Goal: Task Accomplishment & Management: Use online tool/utility

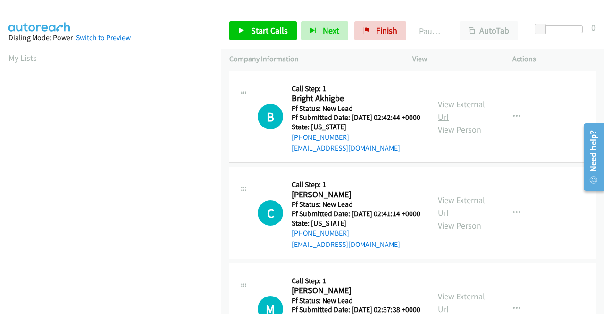
click at [470, 103] on link "View External Url" at bounding box center [461, 111] width 47 height 24
click at [444, 212] on link "View External Url" at bounding box center [461, 206] width 47 height 24
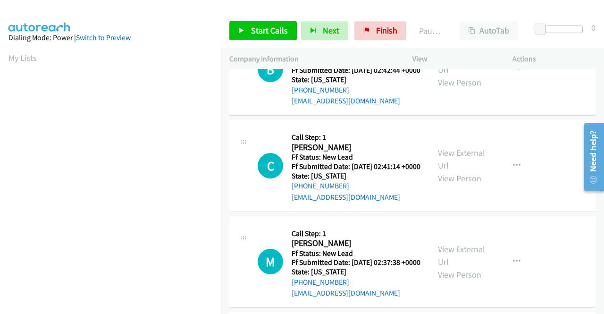
scroll to position [94, 0]
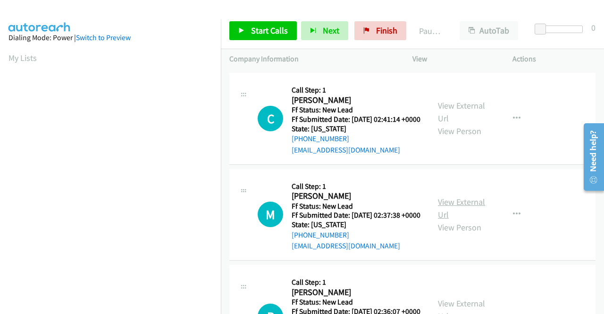
click at [444, 220] on link "View External Url" at bounding box center [461, 208] width 47 height 24
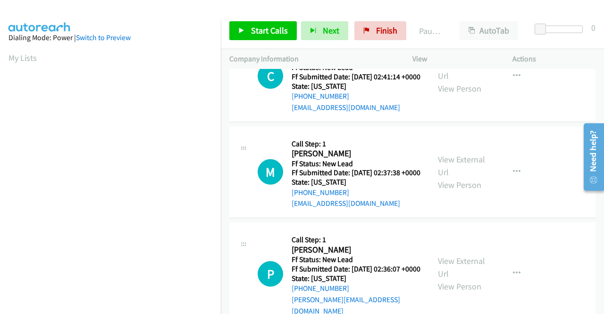
scroll to position [189, 0]
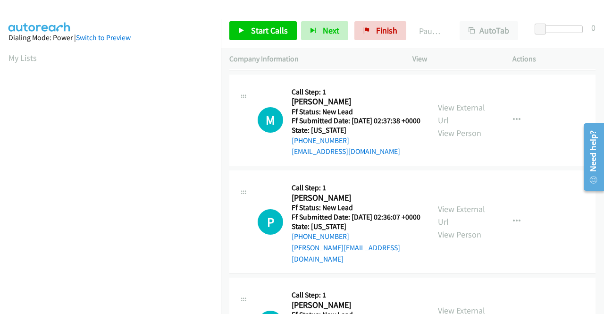
click at [455, 241] on div "View External Url View Person" at bounding box center [462, 221] width 49 height 38
click at [457, 227] on link "View External Url" at bounding box center [461, 215] width 47 height 24
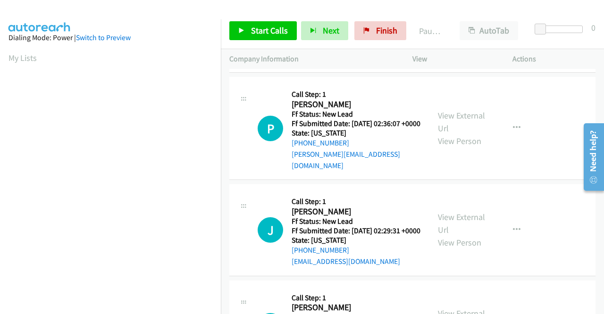
scroll to position [283, 0]
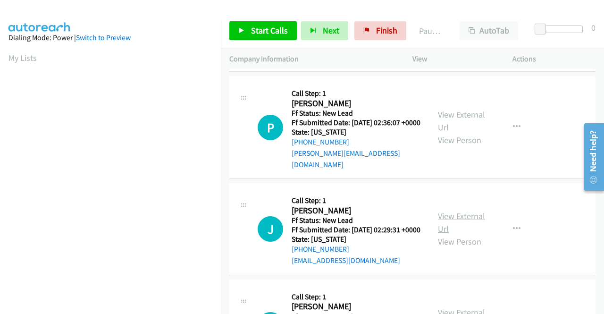
click at [464, 234] on link "View External Url" at bounding box center [461, 222] width 47 height 24
click at [261, 25] on span "Start Calls" at bounding box center [269, 30] width 37 height 11
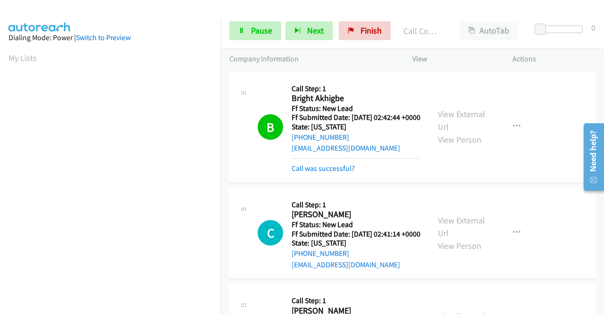
scroll to position [47, 0]
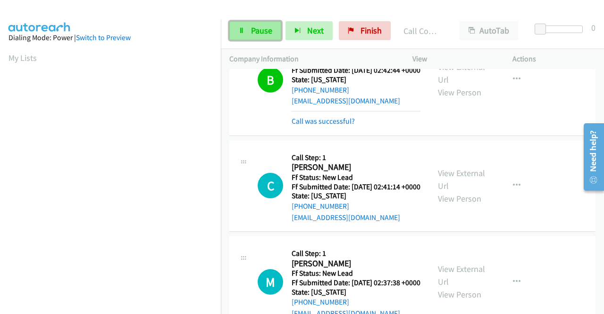
click at [255, 30] on span "Pause" at bounding box center [261, 30] width 21 height 11
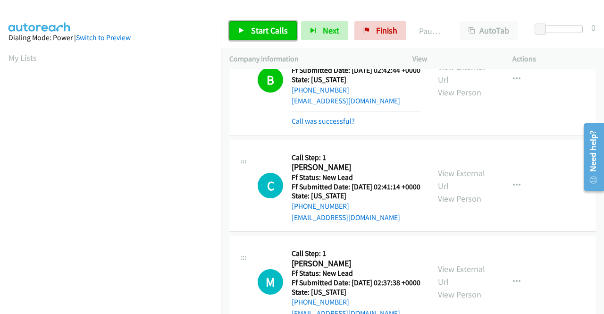
click at [255, 30] on span "Start Calls" at bounding box center [269, 30] width 37 height 11
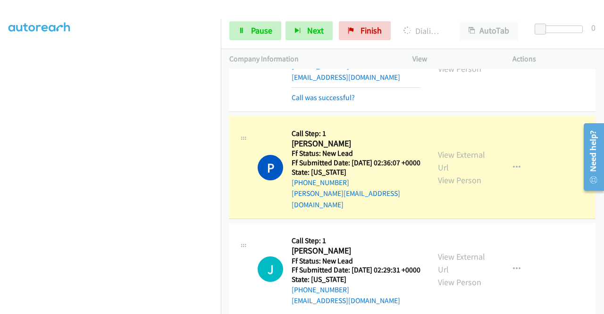
scroll to position [208, 0]
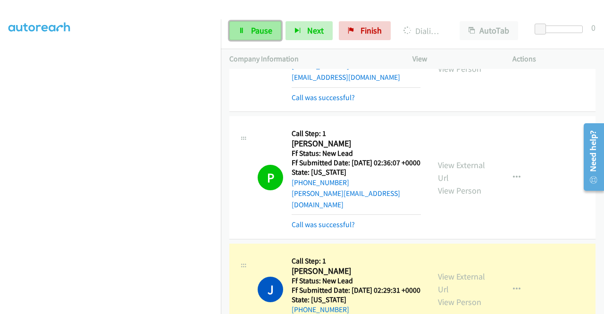
click at [263, 29] on span "Pause" at bounding box center [261, 30] width 21 height 11
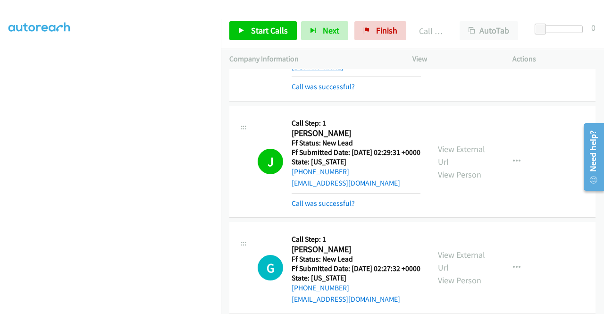
scroll to position [424, 0]
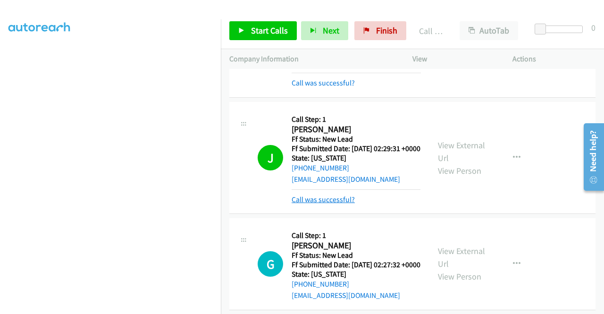
click at [340, 204] on link "Call was successful?" at bounding box center [322, 199] width 63 height 9
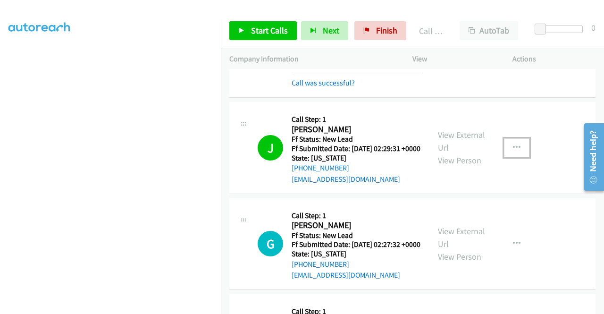
click at [513, 151] on icon "button" at bounding box center [517, 148] width 8 height 8
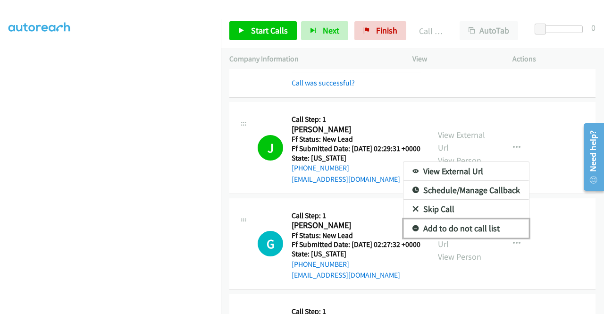
click at [465, 238] on link "Add to do not call list" at bounding box center [465, 228] width 125 height 19
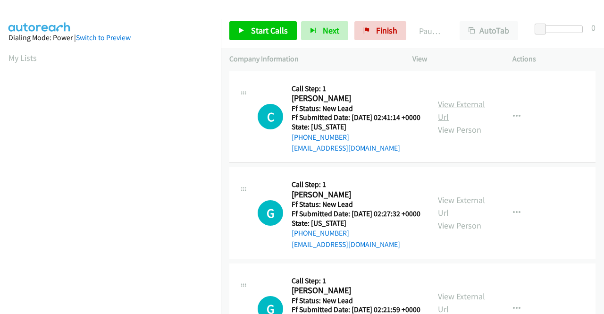
click at [450, 108] on link "View External Url" at bounding box center [461, 111] width 47 height 24
click at [455, 217] on link "View External Url" at bounding box center [461, 206] width 47 height 24
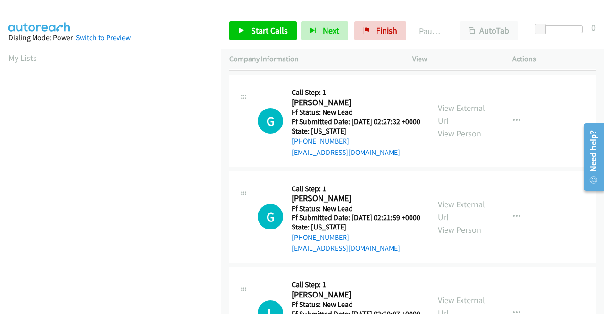
scroll to position [94, 0]
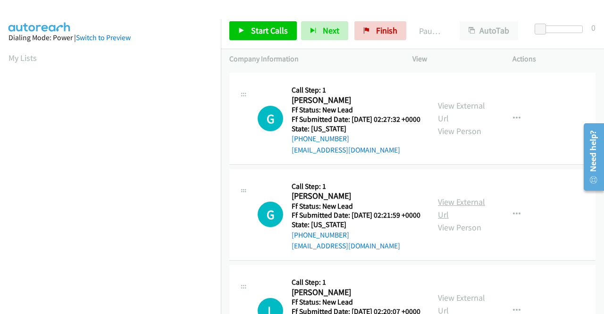
click at [474, 220] on link "View External Url" at bounding box center [461, 208] width 47 height 24
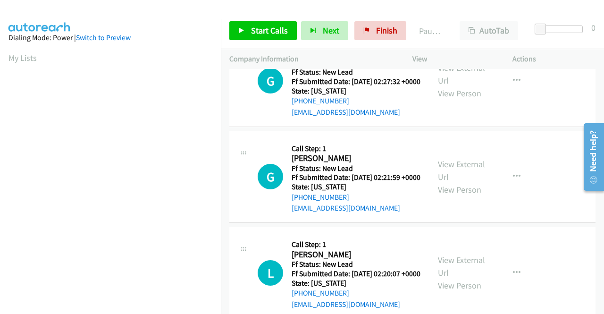
scroll to position [189, 0]
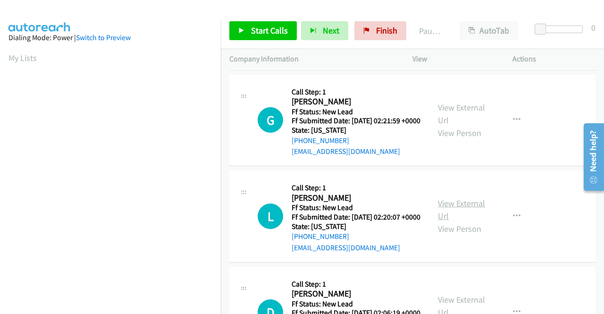
click at [454, 221] on link "View External Url" at bounding box center [461, 210] width 47 height 24
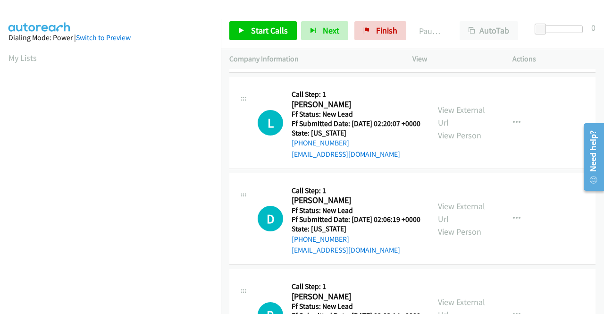
scroll to position [283, 0]
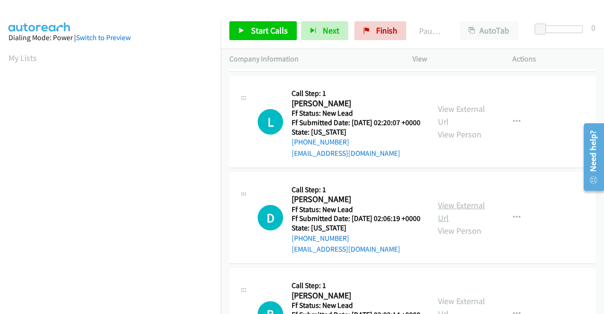
click at [451, 223] on link "View External Url" at bounding box center [461, 211] width 47 height 24
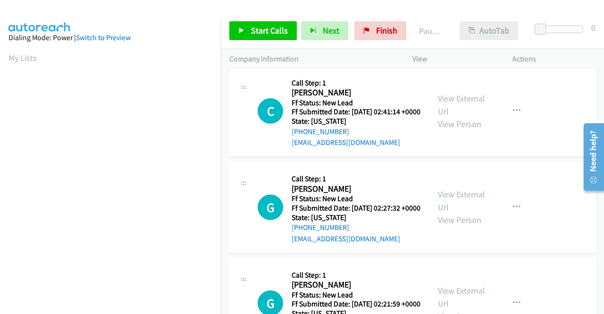
scroll to position [0, 0]
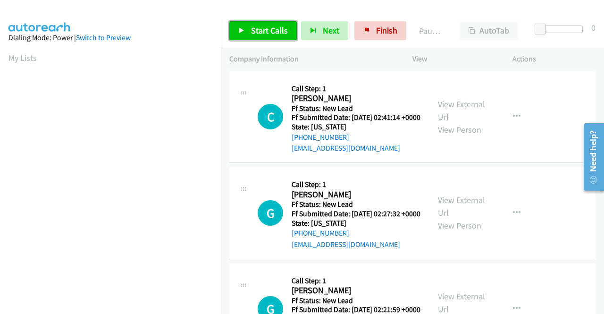
click at [288, 37] on link "Start Calls" at bounding box center [262, 30] width 67 height 19
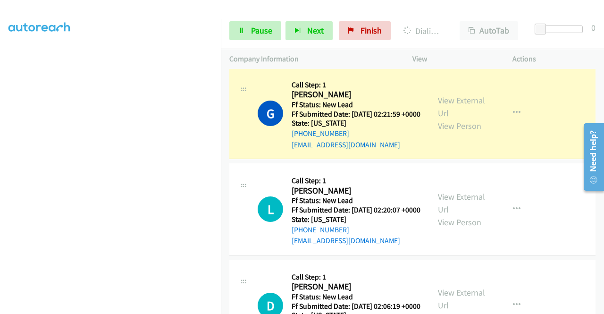
scroll to position [283, 0]
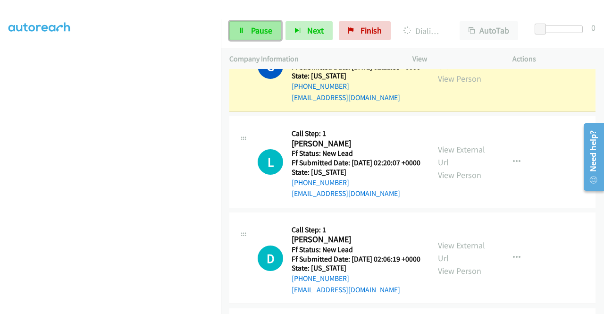
click at [255, 35] on span "Pause" at bounding box center [261, 30] width 21 height 11
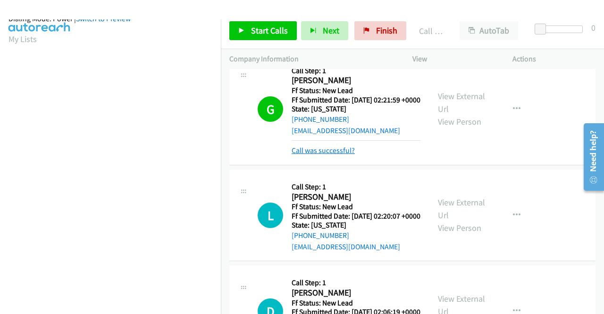
scroll to position [330, 0]
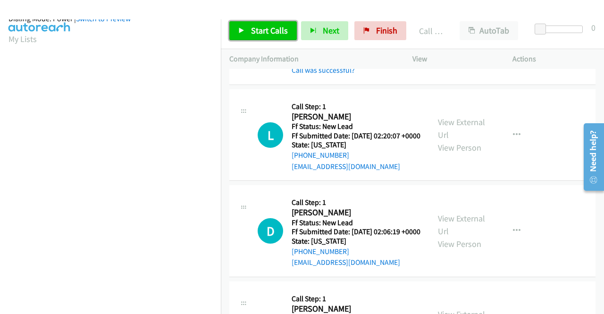
click at [275, 35] on span "Start Calls" at bounding box center [269, 30] width 37 height 11
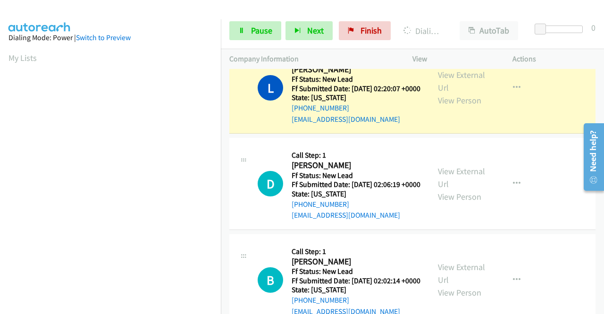
scroll to position [215, 0]
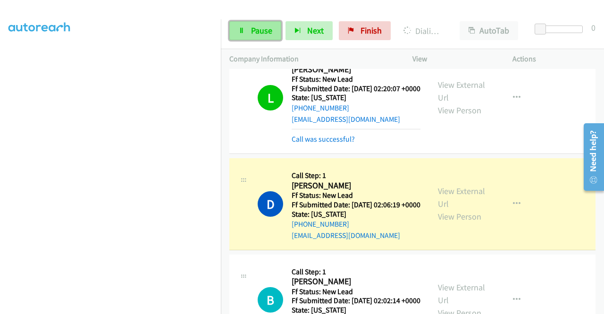
click at [268, 32] on span "Pause" at bounding box center [261, 30] width 21 height 11
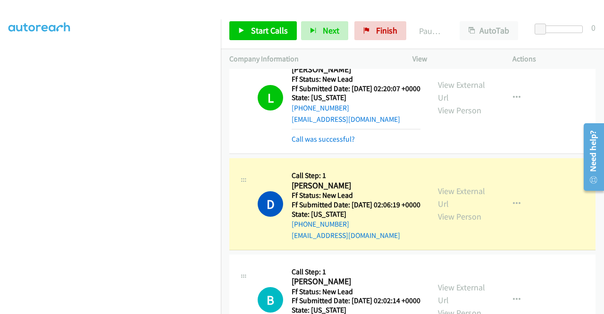
scroll to position [0, 0]
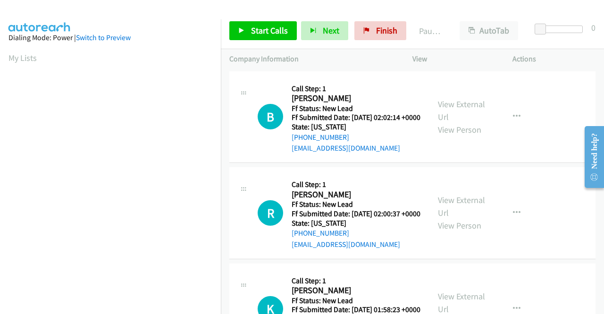
scroll to position [215, 0]
click at [446, 111] on link "View External Url" at bounding box center [461, 111] width 47 height 24
click at [447, 214] on link "View External Url" at bounding box center [461, 206] width 47 height 24
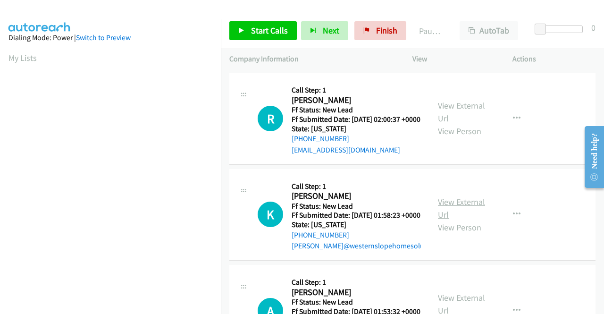
click at [448, 220] on link "View External Url" at bounding box center [461, 208] width 47 height 24
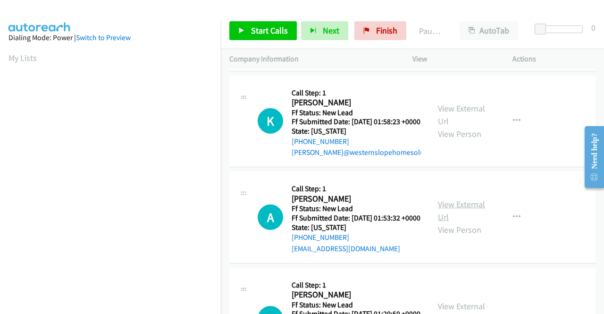
scroll to position [189, 0]
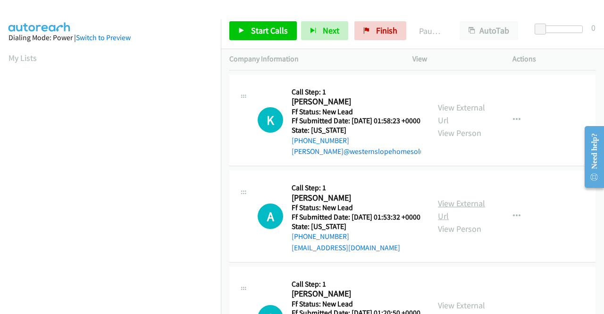
click at [474, 221] on link "View External Url" at bounding box center [461, 210] width 47 height 24
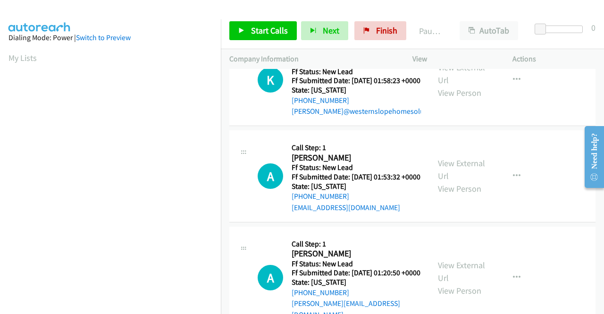
scroll to position [283, 0]
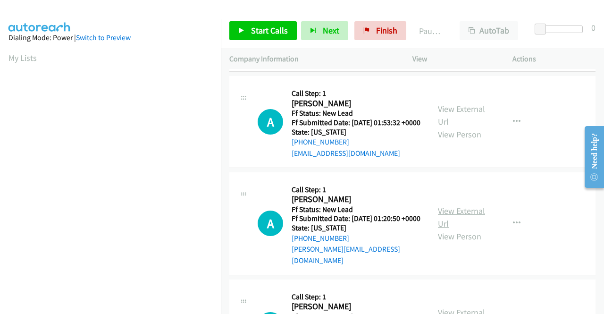
click at [453, 229] on link "View External Url" at bounding box center [461, 217] width 47 height 24
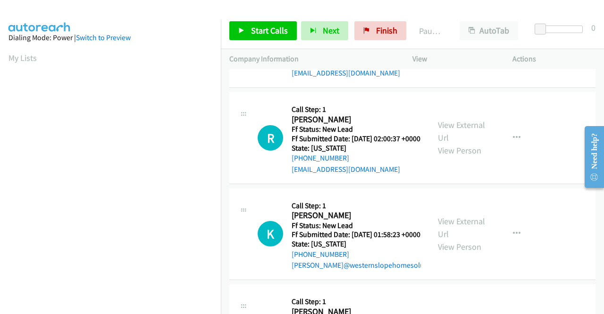
scroll to position [0, 0]
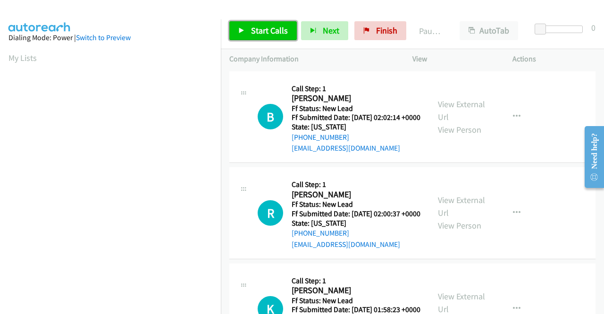
click at [277, 30] on span "Start Calls" at bounding box center [269, 30] width 37 height 11
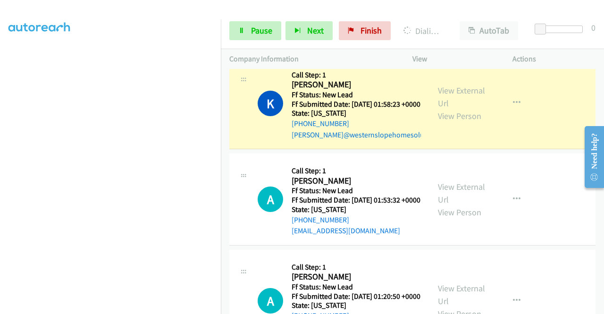
scroll to position [215, 0]
click at [260, 25] on span "Pause" at bounding box center [261, 30] width 21 height 11
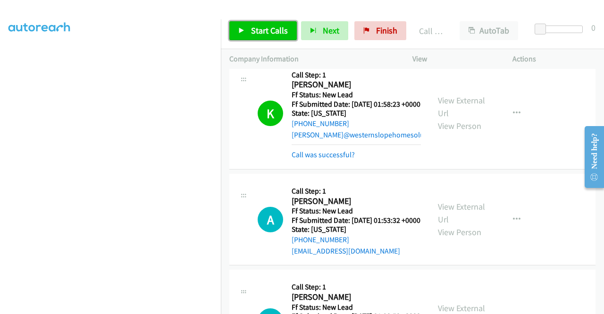
click at [268, 34] on span "Start Calls" at bounding box center [269, 30] width 37 height 11
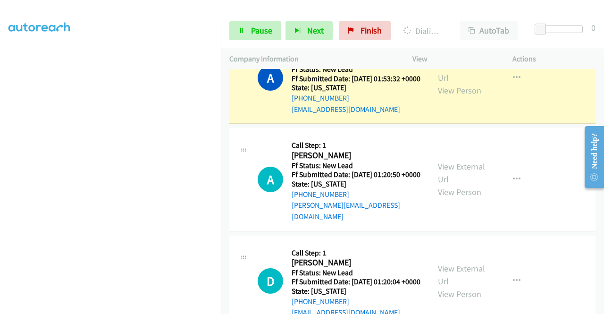
scroll to position [0, 0]
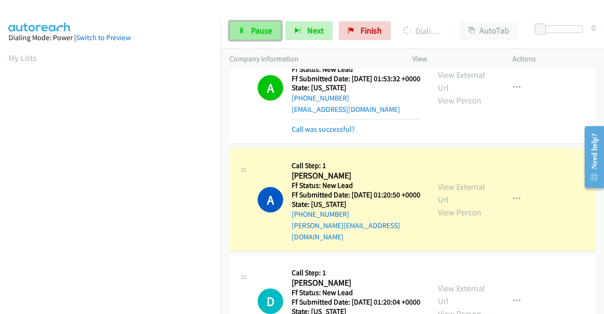
click at [268, 30] on span "Pause" at bounding box center [261, 30] width 21 height 11
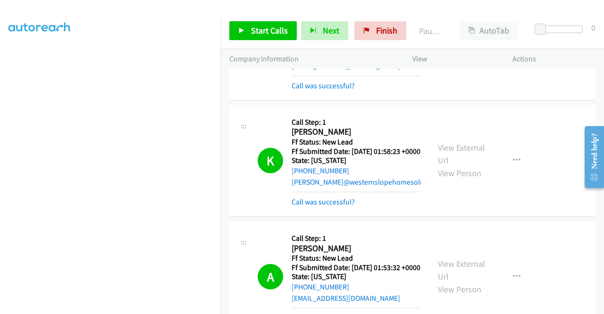
scroll to position [74, 0]
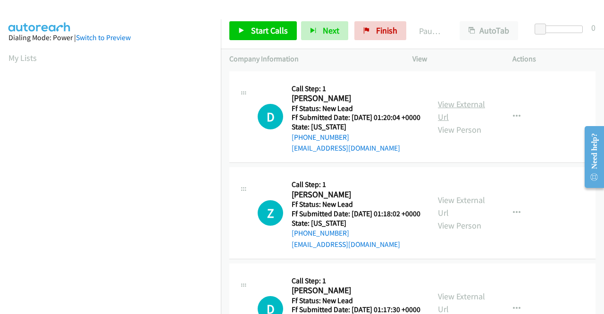
click at [446, 105] on link "View External Url" at bounding box center [461, 111] width 47 height 24
click at [469, 216] on link "View External Url" at bounding box center [461, 206] width 47 height 24
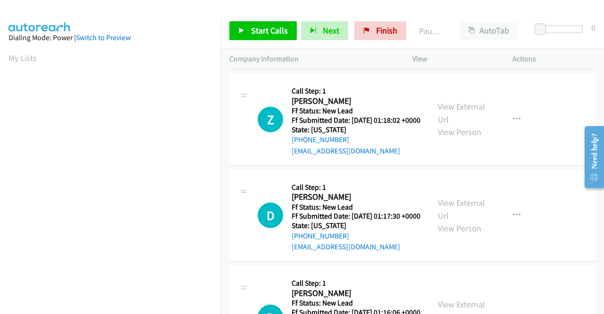
scroll to position [94, 0]
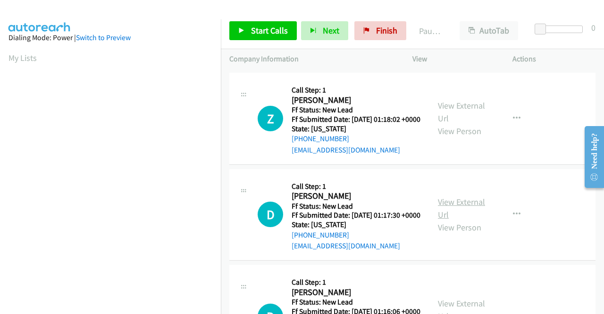
click at [465, 220] on link "View External Url" at bounding box center [461, 208] width 47 height 24
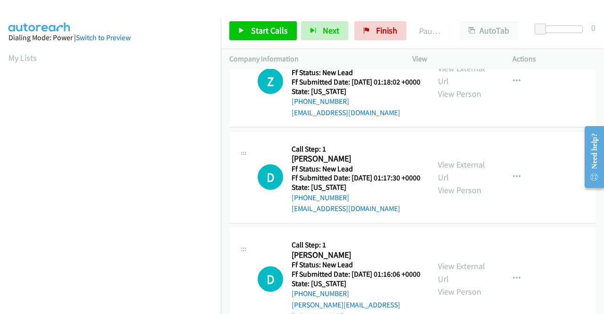
scroll to position [236, 0]
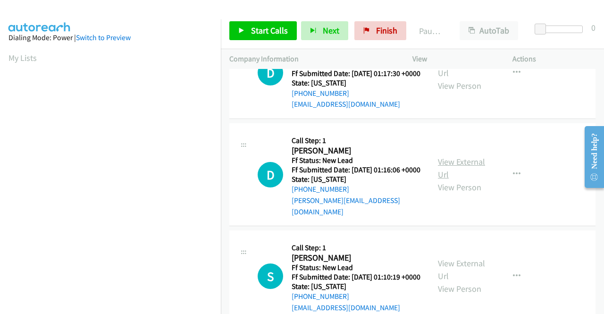
click at [457, 180] on link "View External Url" at bounding box center [461, 168] width 47 height 24
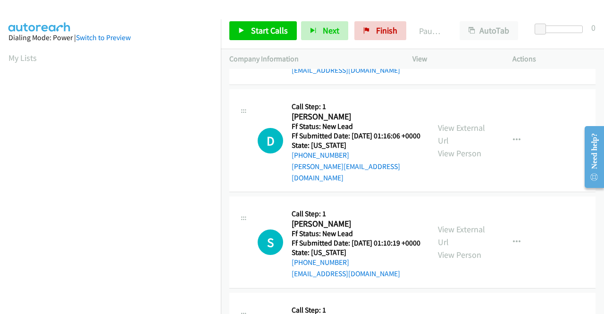
scroll to position [283, 0]
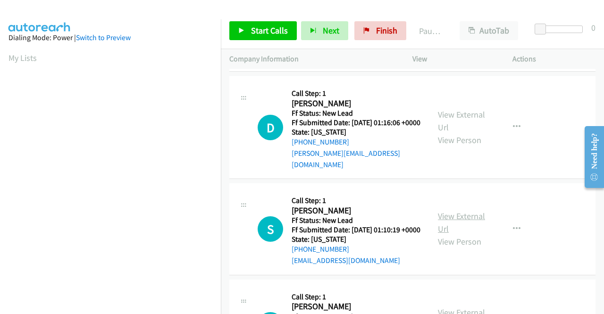
click at [448, 234] on link "View External Url" at bounding box center [461, 222] width 47 height 24
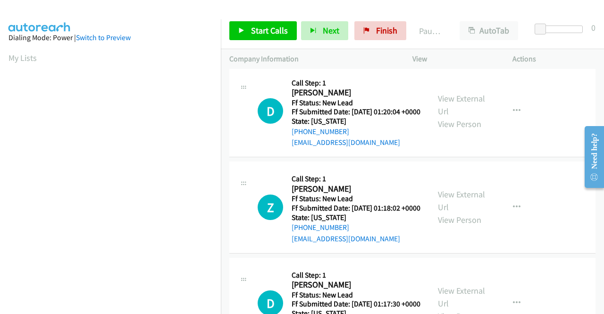
scroll to position [0, 0]
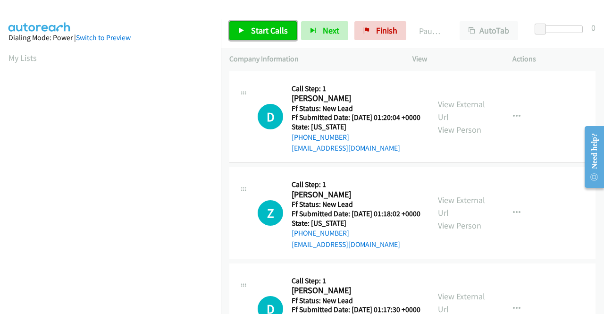
click at [254, 30] on span "Start Calls" at bounding box center [269, 30] width 37 height 11
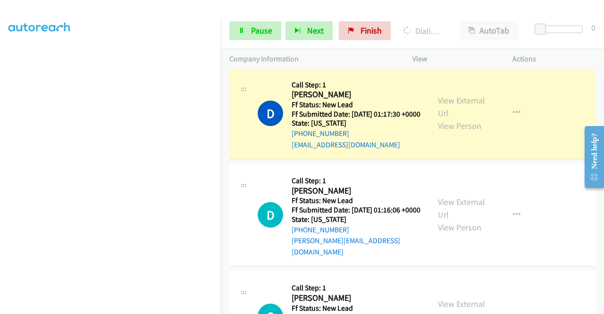
scroll to position [215, 0]
click at [255, 34] on span "Pause" at bounding box center [261, 30] width 21 height 11
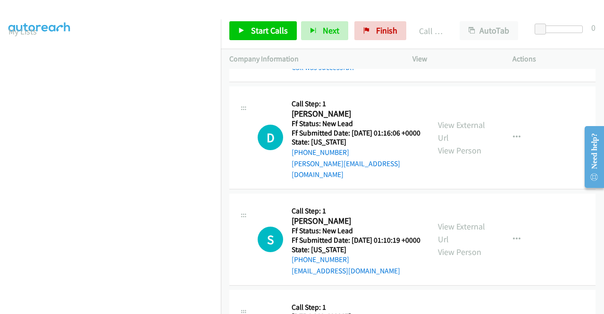
scroll to position [377, 0]
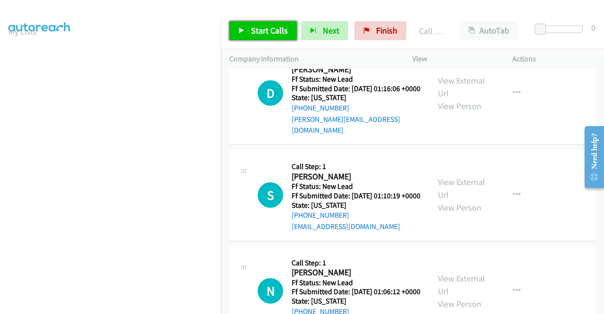
click at [271, 33] on span "Start Calls" at bounding box center [269, 30] width 37 height 11
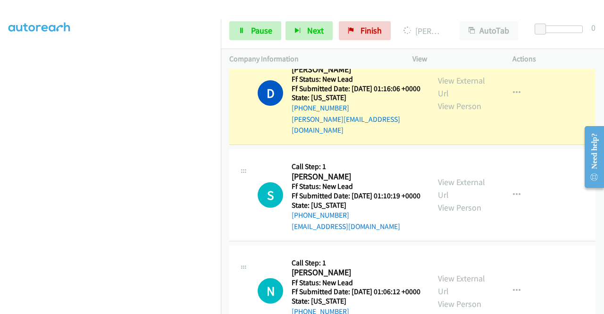
scroll to position [0, 0]
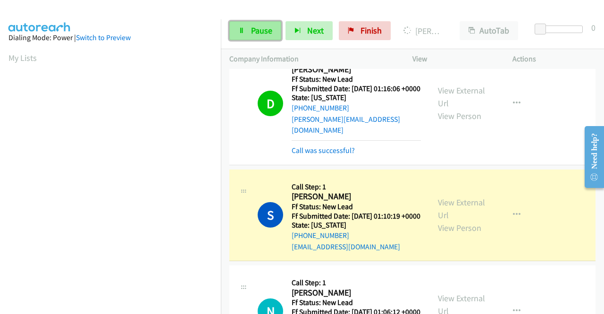
click at [260, 23] on link "Pause" at bounding box center [255, 30] width 52 height 19
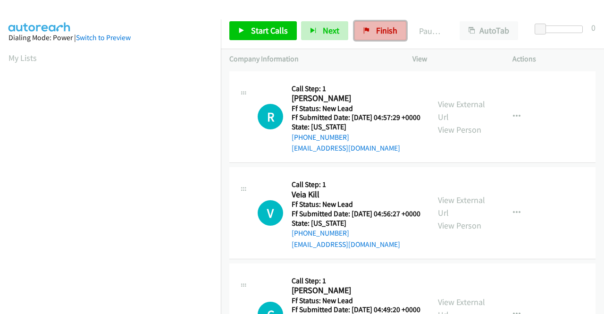
click at [376, 29] on span "Finish" at bounding box center [386, 30] width 21 height 11
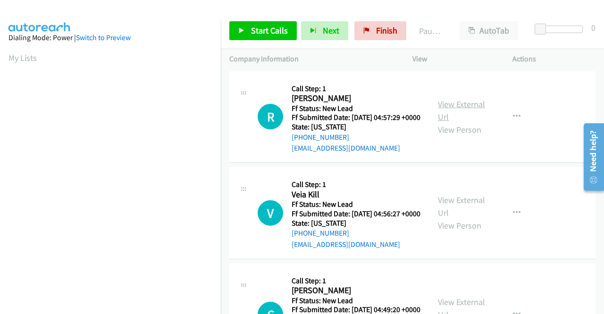
click at [467, 113] on link "View External Url" at bounding box center [461, 111] width 47 height 24
click at [450, 211] on link "View External Url" at bounding box center [461, 206] width 47 height 24
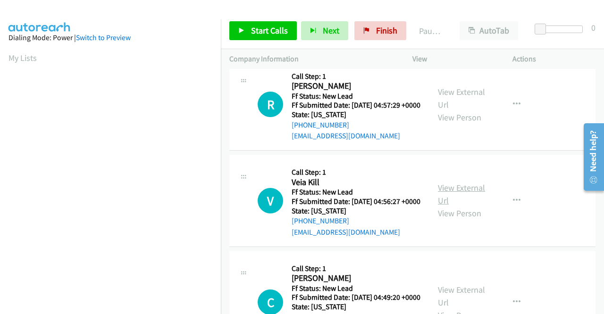
scroll to position [47, 0]
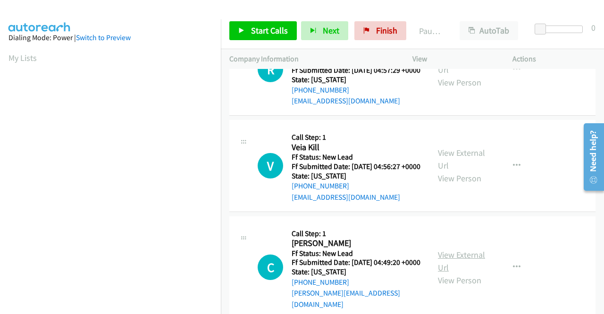
click at [444, 268] on link "View External Url" at bounding box center [461, 261] width 47 height 24
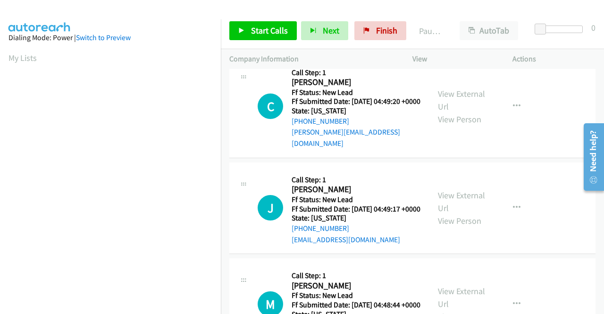
scroll to position [236, 0]
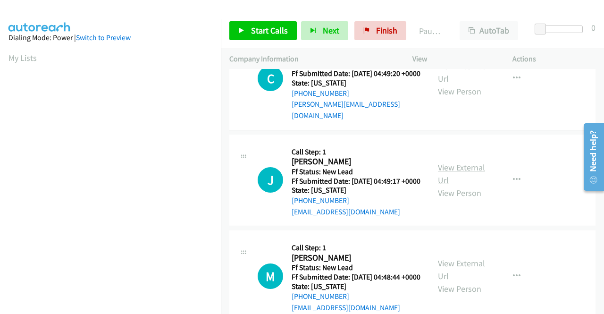
click at [451, 185] on link "View External Url" at bounding box center [461, 174] width 47 height 24
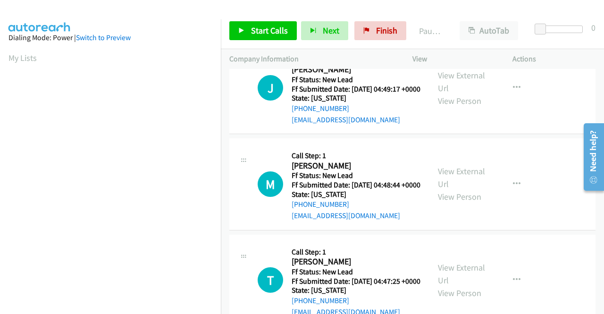
scroll to position [330, 0]
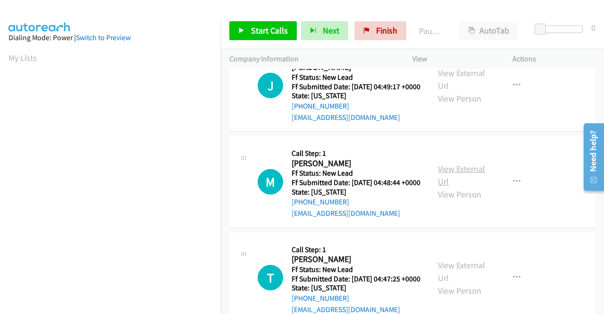
click at [450, 187] on link "View External Url" at bounding box center [461, 175] width 47 height 24
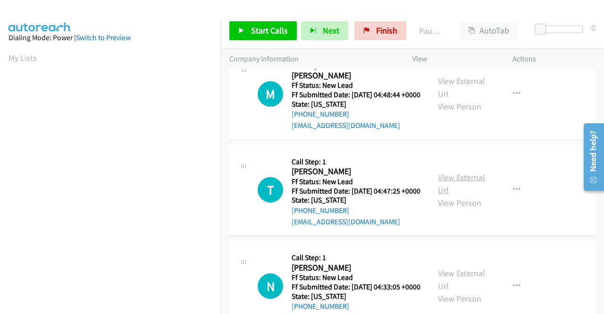
scroll to position [424, 0]
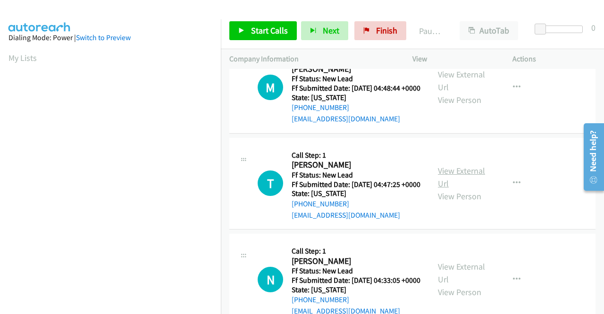
click at [456, 189] on link "View External Url" at bounding box center [461, 177] width 47 height 24
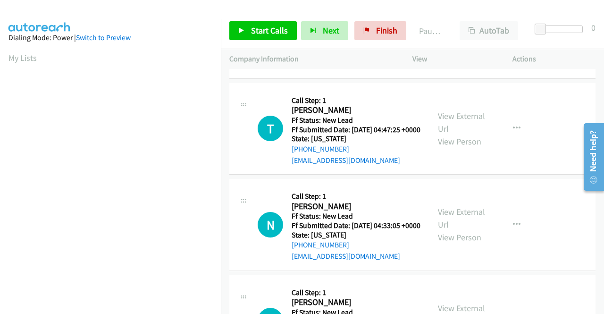
scroll to position [519, 0]
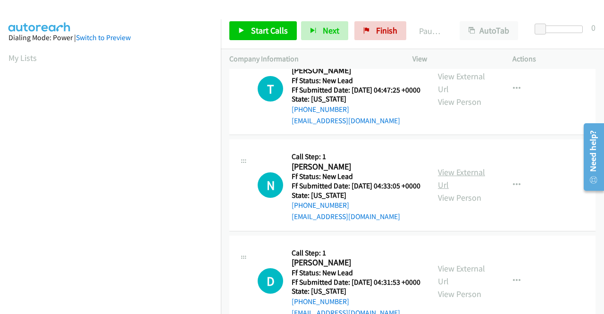
click at [442, 190] on link "View External Url" at bounding box center [461, 178] width 47 height 24
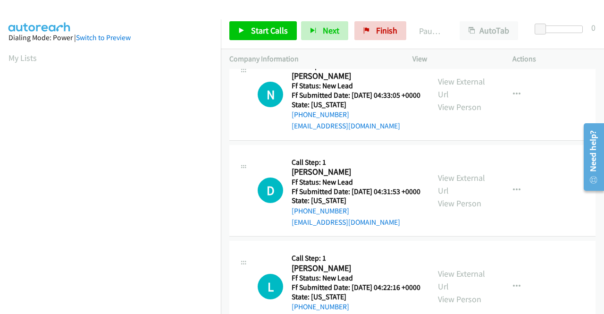
scroll to position [613, 0]
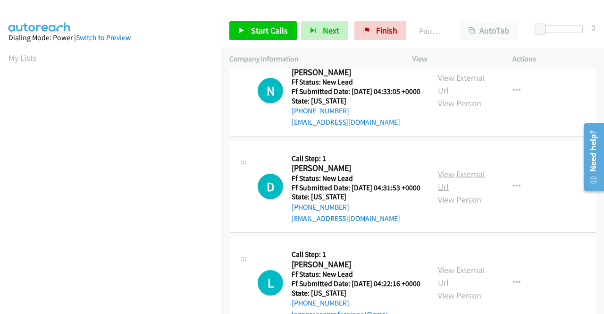
click at [447, 192] on link "View External Url" at bounding box center [461, 180] width 47 height 24
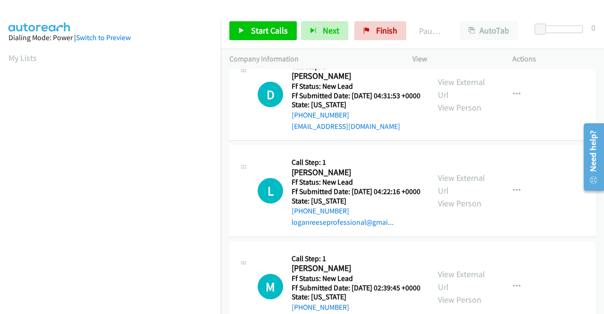
scroll to position [707, 0]
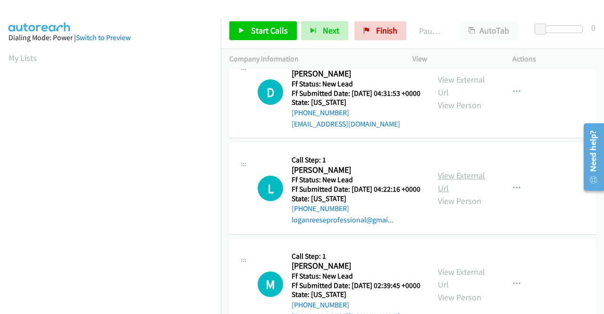
click at [443, 193] on link "View External Url" at bounding box center [461, 182] width 47 height 24
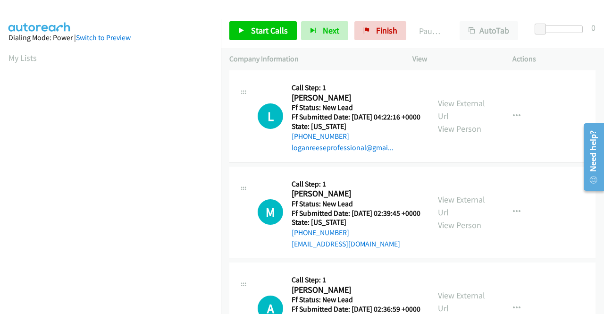
scroll to position [802, 0]
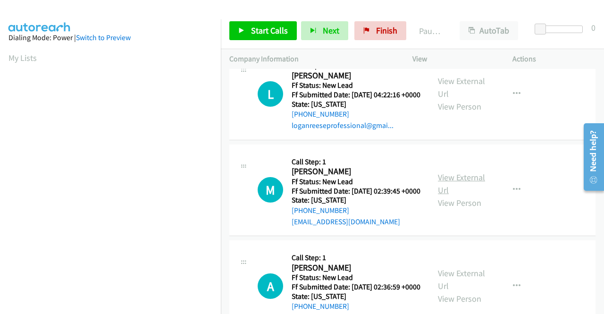
click at [451, 195] on link "View External Url" at bounding box center [461, 184] width 47 height 24
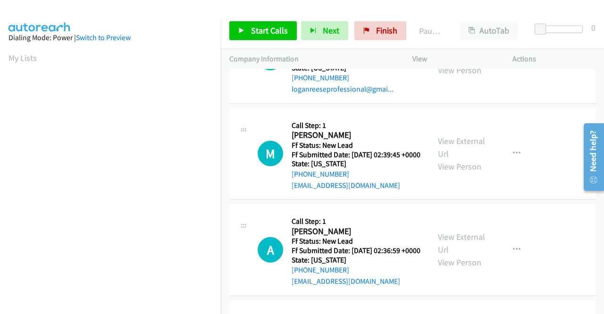
scroll to position [943, 0]
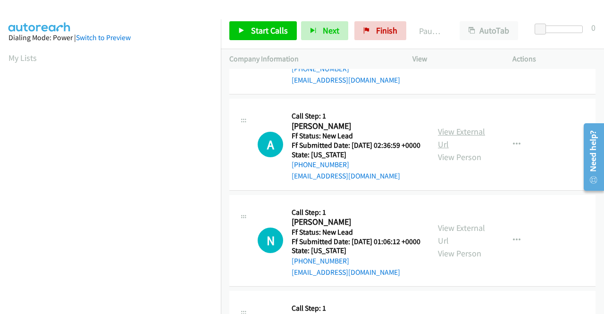
click at [441, 149] on link "View External Url" at bounding box center [461, 138] width 47 height 24
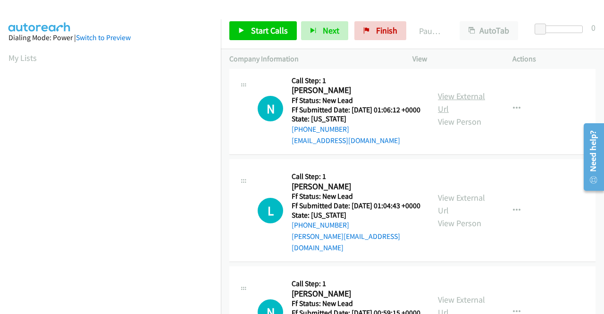
scroll to position [1085, 0]
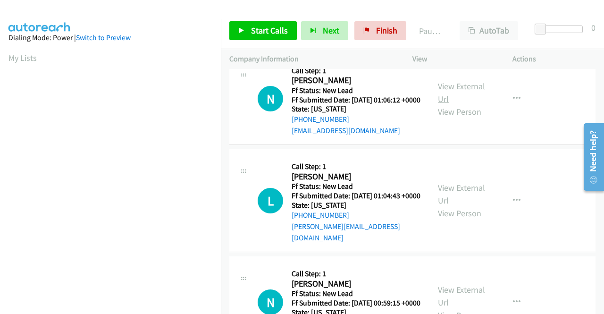
click at [452, 104] on link "View External Url" at bounding box center [461, 93] width 47 height 24
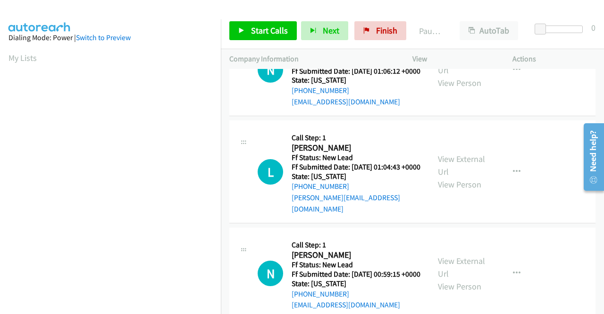
scroll to position [1179, 0]
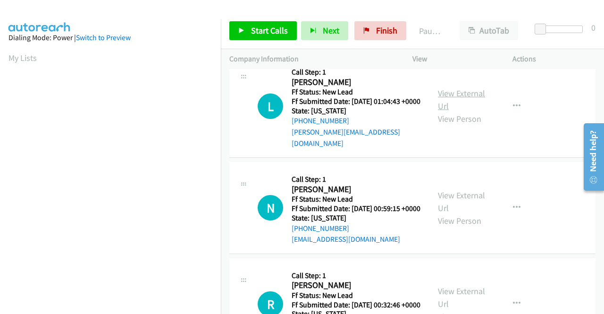
click at [445, 111] on link "View External Url" at bounding box center [461, 100] width 47 height 24
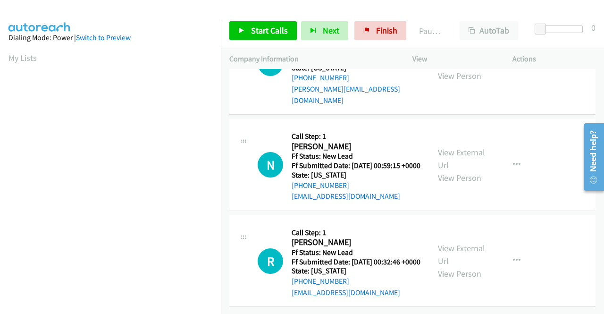
scroll to position [1320, 0]
click at [465, 151] on link "View External Url" at bounding box center [461, 159] width 47 height 24
click at [450, 242] on link "View External Url" at bounding box center [461, 254] width 47 height 24
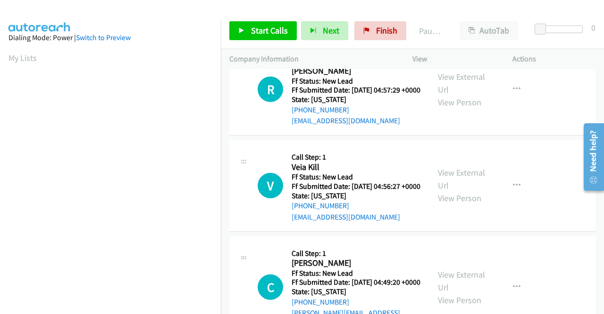
scroll to position [0, 0]
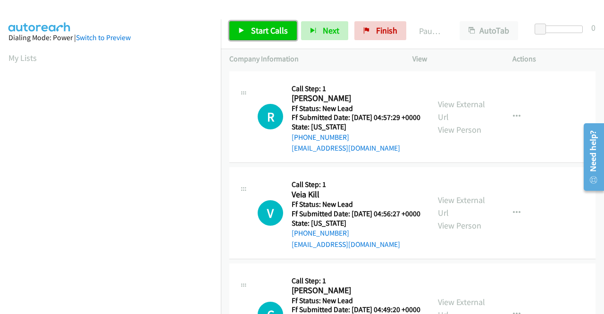
click at [259, 35] on span "Start Calls" at bounding box center [269, 30] width 37 height 11
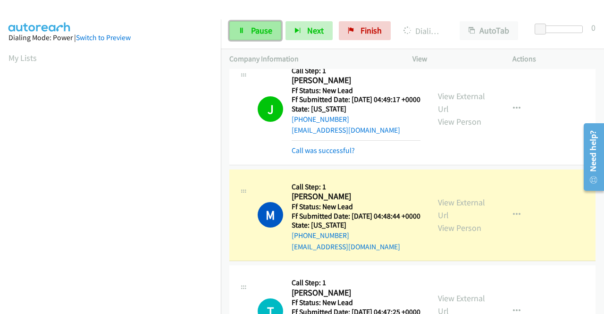
click at [239, 28] on icon at bounding box center [241, 31] width 7 height 7
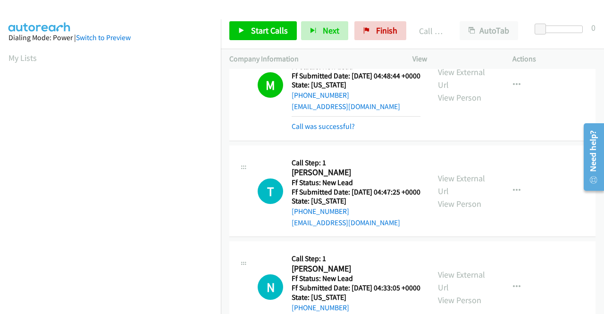
scroll to position [566, 0]
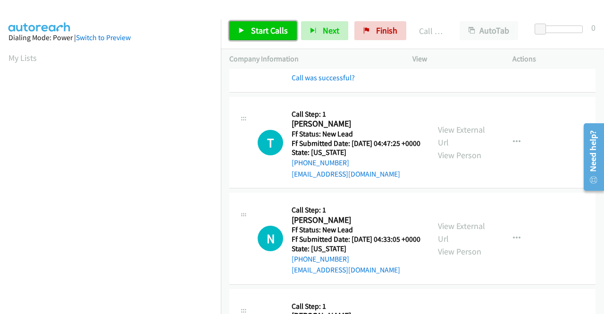
click at [251, 31] on span "Start Calls" at bounding box center [269, 30] width 37 height 11
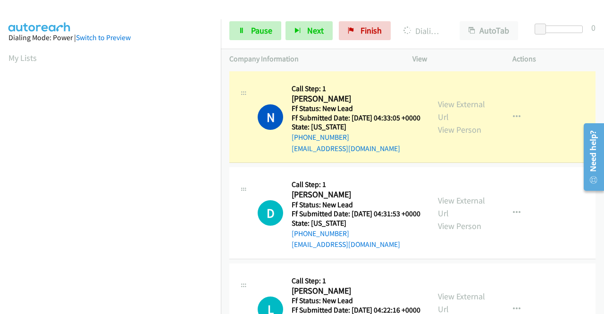
scroll to position [215, 0]
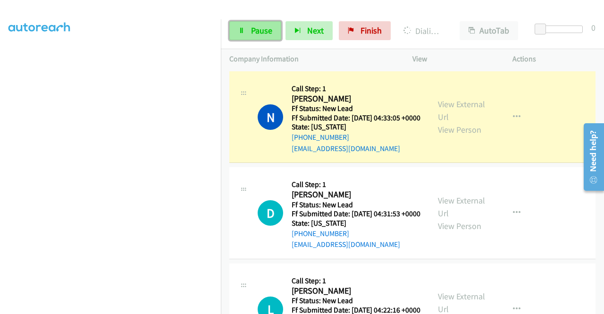
click at [255, 26] on span "Pause" at bounding box center [261, 30] width 21 height 11
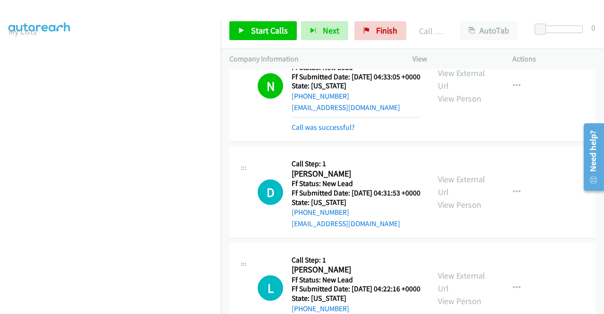
scroll to position [802, 0]
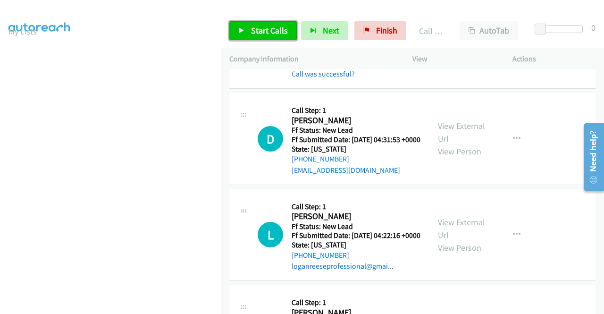
click at [274, 35] on span "Start Calls" at bounding box center [269, 30] width 37 height 11
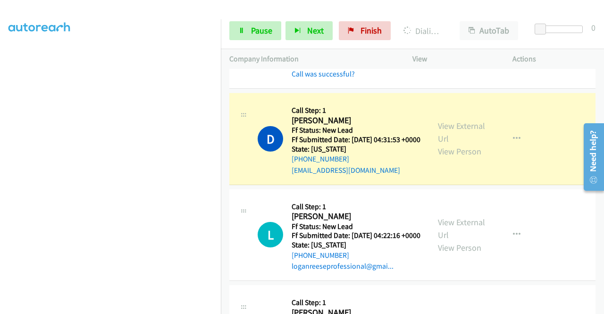
scroll to position [0, 0]
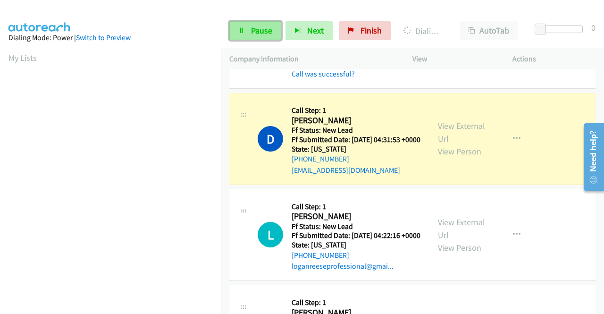
click at [247, 27] on link "Pause" at bounding box center [255, 30] width 52 height 19
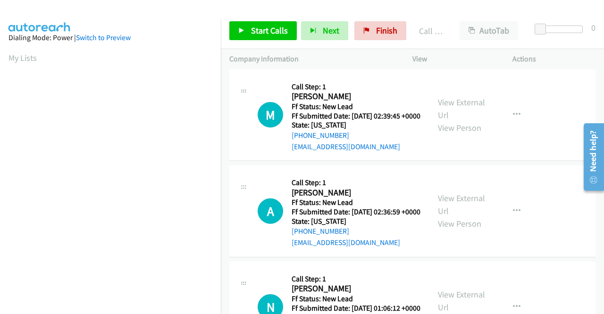
scroll to position [990, 0]
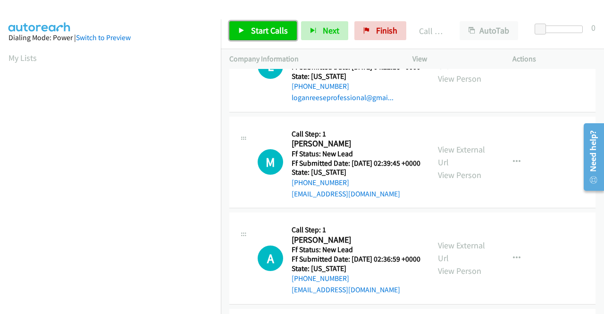
click at [273, 38] on link "Start Calls" at bounding box center [262, 30] width 67 height 19
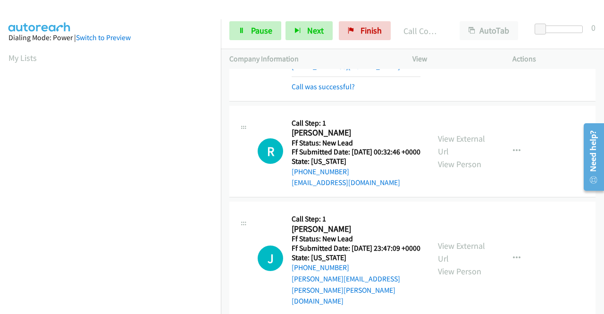
scroll to position [215, 0]
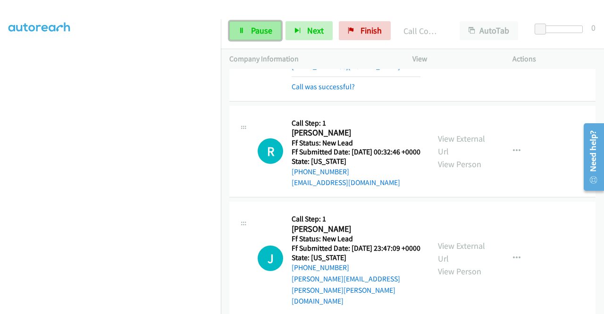
click at [257, 31] on span "Pause" at bounding box center [261, 30] width 21 height 11
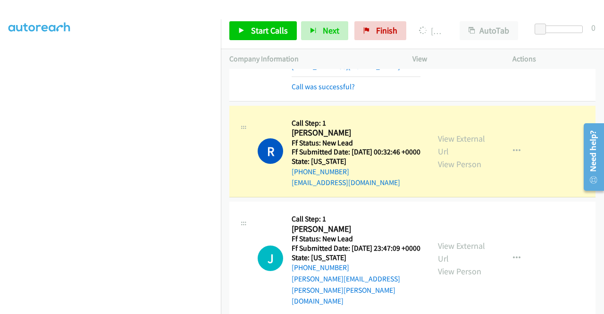
scroll to position [0, 0]
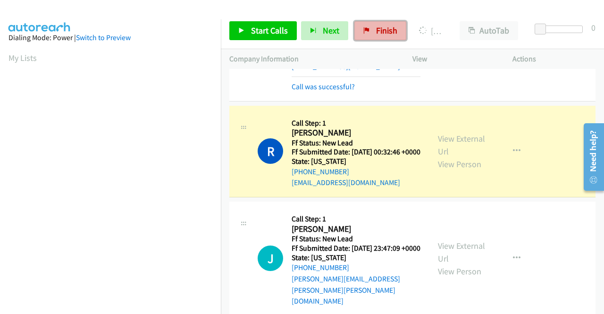
click at [376, 39] on link "Finish" at bounding box center [380, 30] width 52 height 19
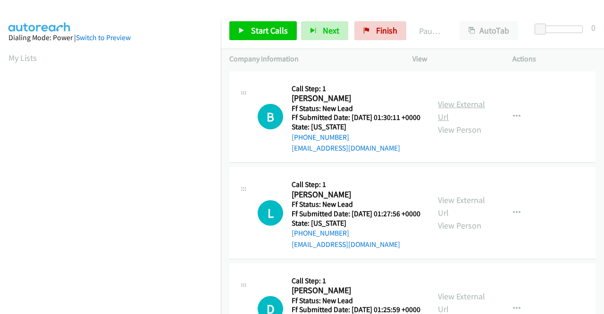
click at [467, 108] on link "View External Url" at bounding box center [461, 111] width 47 height 24
click at [452, 216] on link "View External Url" at bounding box center [461, 206] width 47 height 24
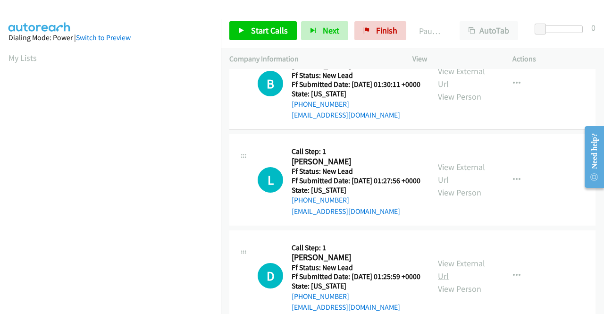
scroll to position [94, 0]
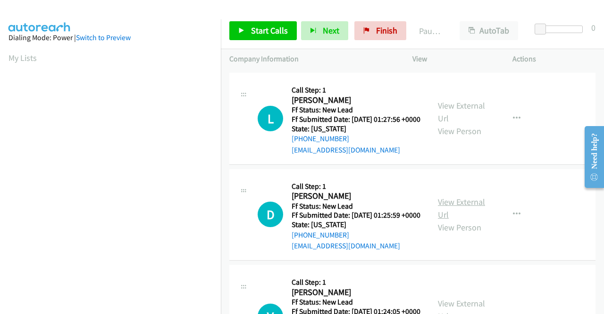
click at [456, 220] on link "View External Url" at bounding box center [461, 208] width 47 height 24
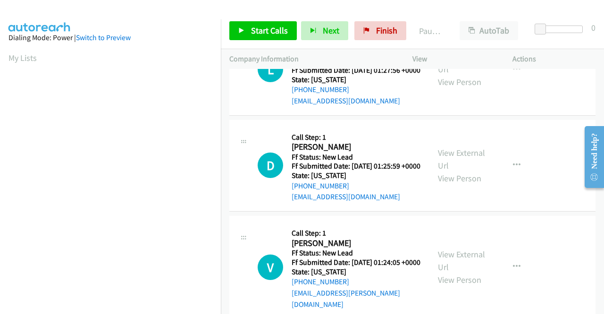
scroll to position [189, 0]
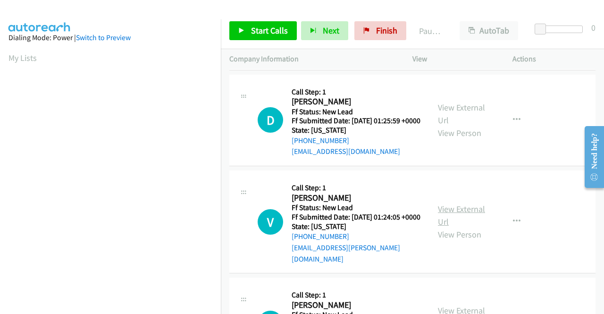
click at [471, 227] on link "View External Url" at bounding box center [461, 215] width 47 height 24
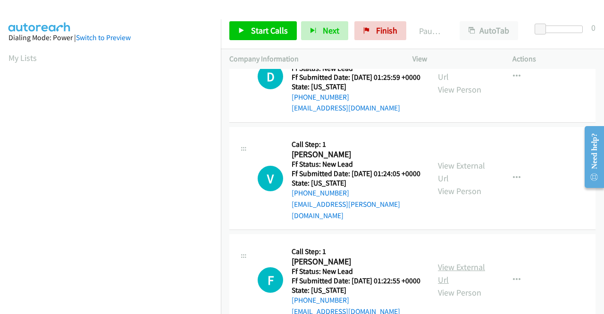
scroll to position [283, 0]
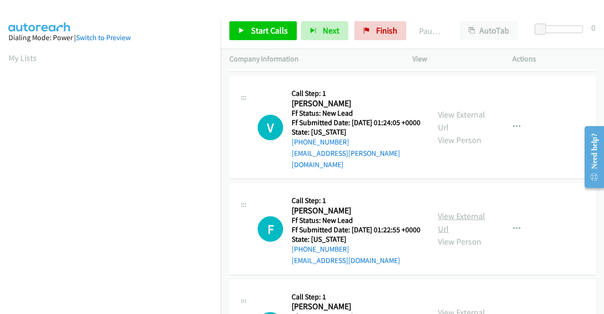
click at [453, 234] on link "View External Url" at bounding box center [461, 222] width 47 height 24
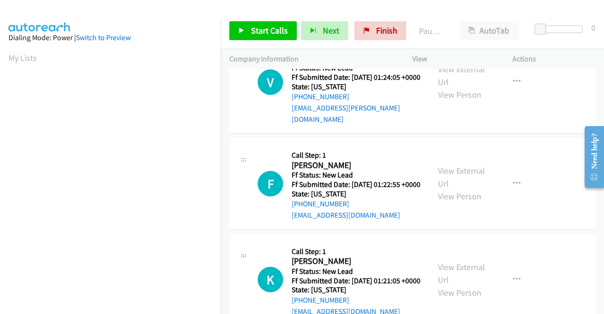
scroll to position [377, 0]
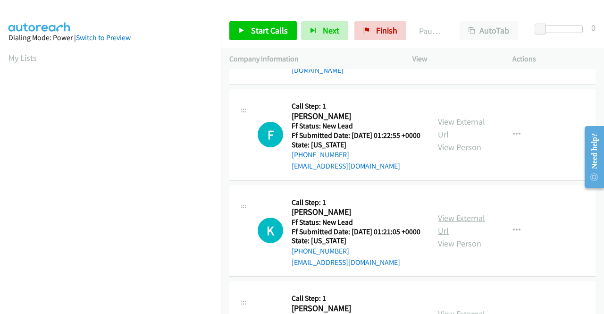
click at [451, 236] on link "View External Url" at bounding box center [461, 224] width 47 height 24
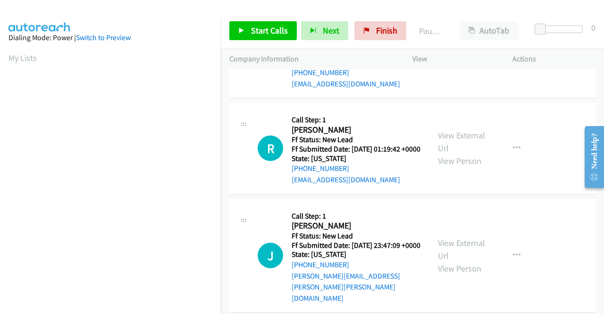
scroll to position [566, 0]
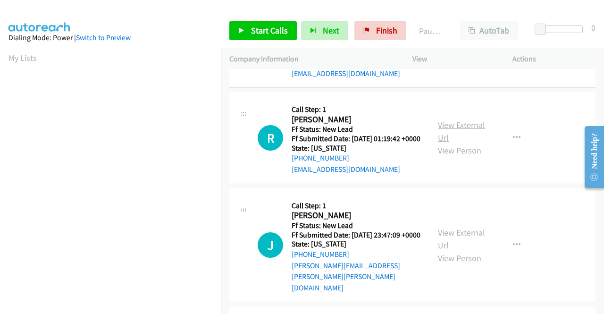
click at [439, 143] on link "View External Url" at bounding box center [461, 131] width 47 height 24
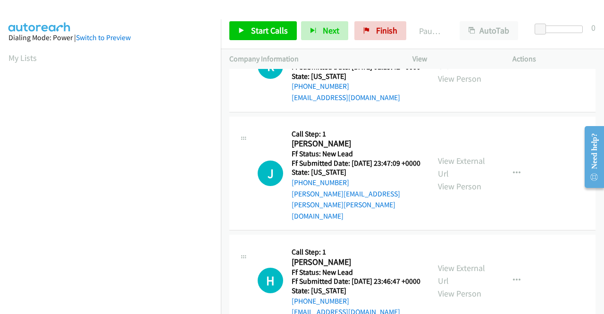
scroll to position [660, 0]
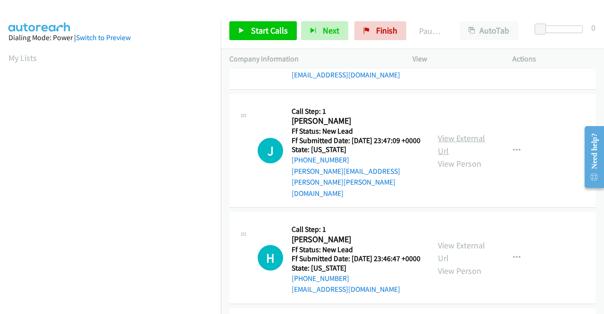
click at [466, 156] on link "View External Url" at bounding box center [461, 145] width 47 height 24
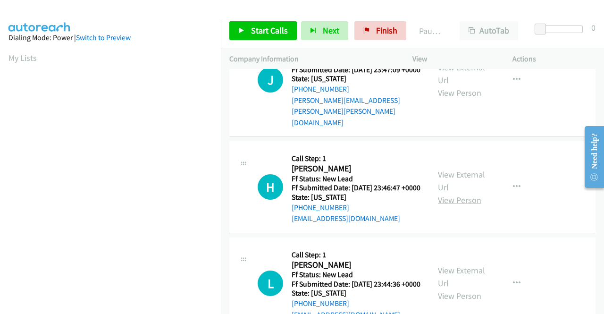
scroll to position [755, 0]
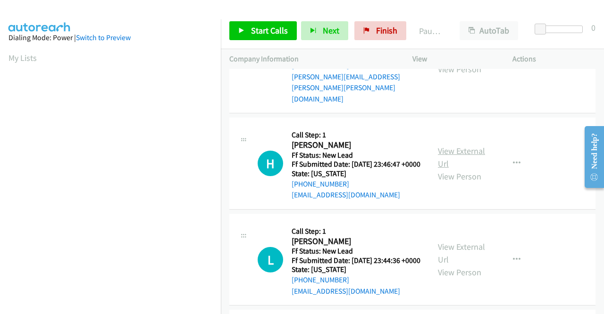
click at [442, 169] on link "View External Url" at bounding box center [461, 157] width 47 height 24
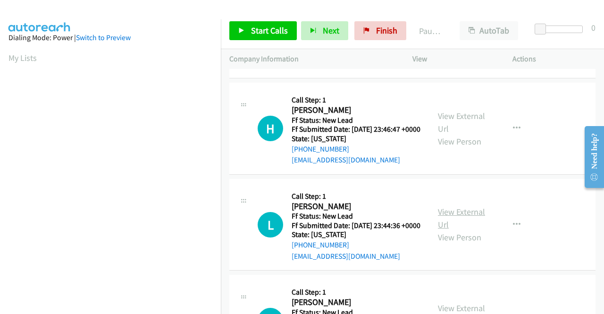
scroll to position [849, 0]
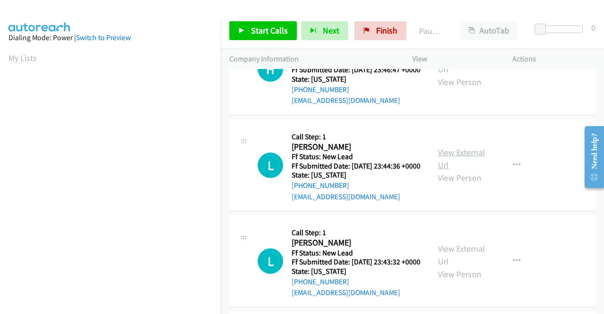
click at [443, 170] on link "View External Url" at bounding box center [461, 159] width 47 height 24
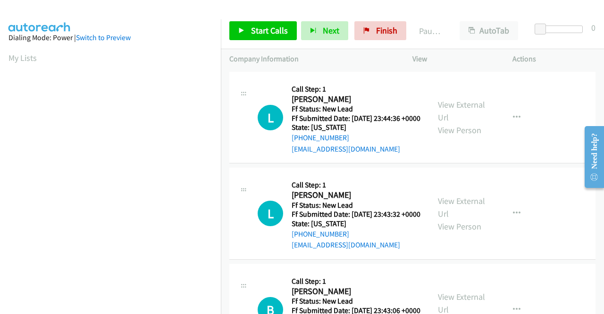
scroll to position [943, 0]
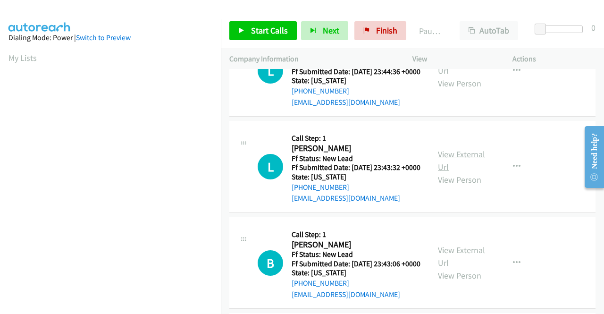
click at [445, 172] on link "View External Url" at bounding box center [461, 161] width 47 height 24
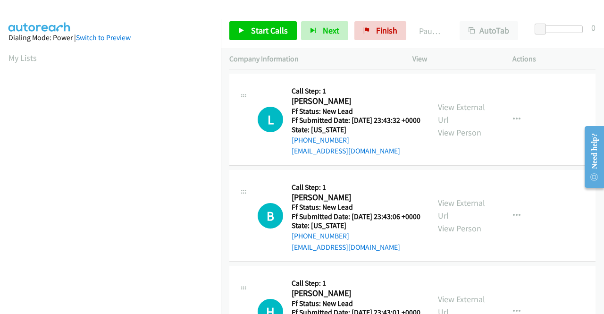
scroll to position [1038, 0]
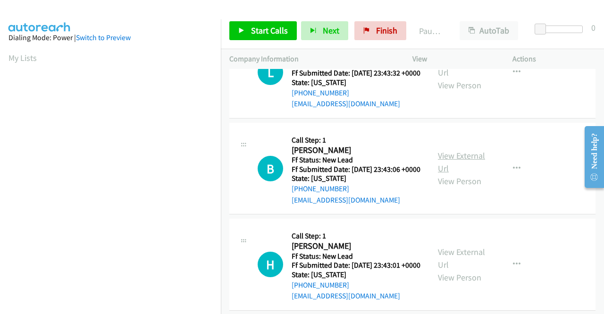
click at [450, 174] on link "View External Url" at bounding box center [461, 162] width 47 height 24
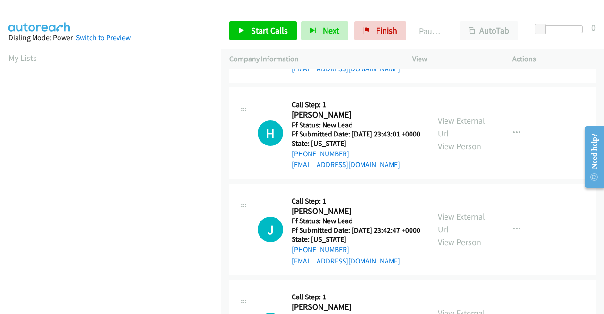
scroll to position [1179, 0]
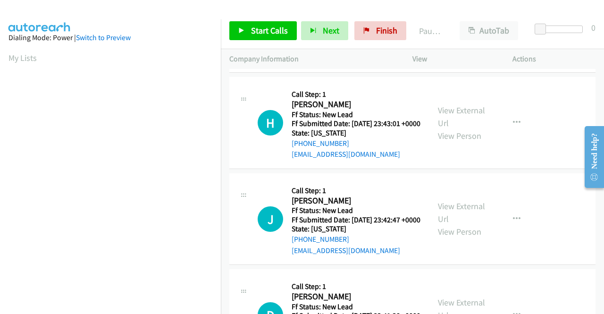
click at [443, 142] on div "View External Url View Person" at bounding box center [462, 123] width 49 height 38
click at [443, 128] on link "View External Url" at bounding box center [461, 117] width 47 height 24
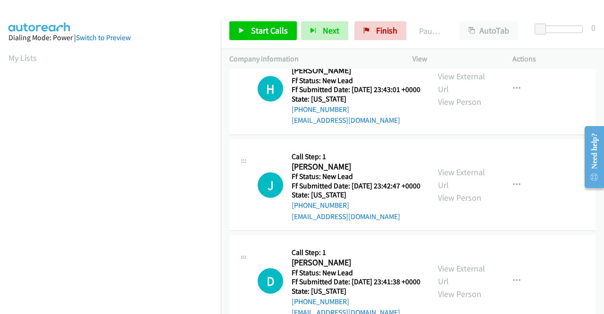
scroll to position [1273, 0]
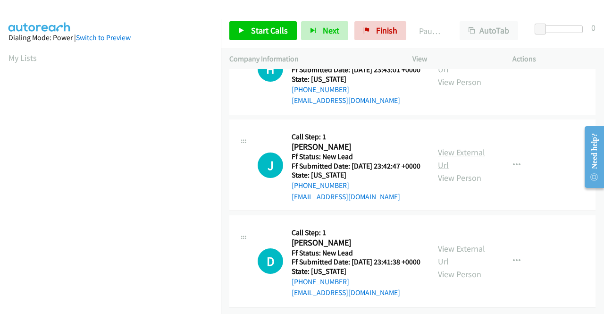
click at [442, 170] on link "View External Url" at bounding box center [461, 159] width 47 height 24
click at [441, 243] on link "View External Url" at bounding box center [461, 255] width 47 height 24
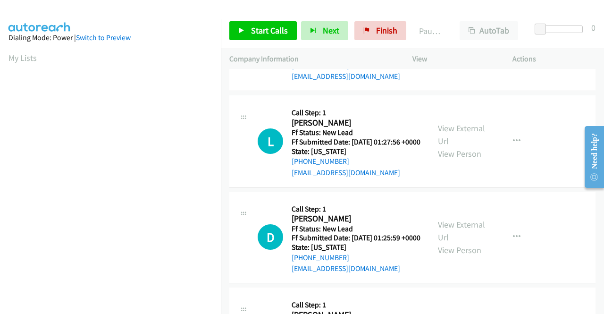
scroll to position [0, 0]
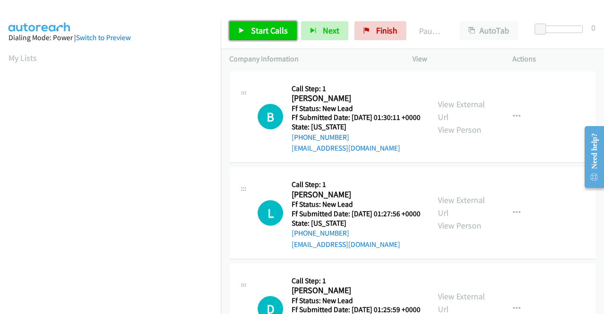
click at [263, 27] on span "Start Calls" at bounding box center [269, 30] width 37 height 11
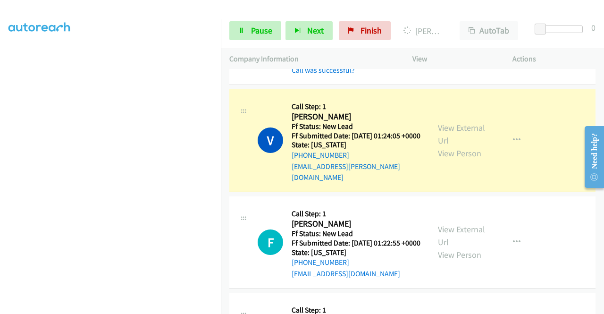
scroll to position [215, 0]
click at [270, 35] on link "Pause" at bounding box center [255, 30] width 52 height 19
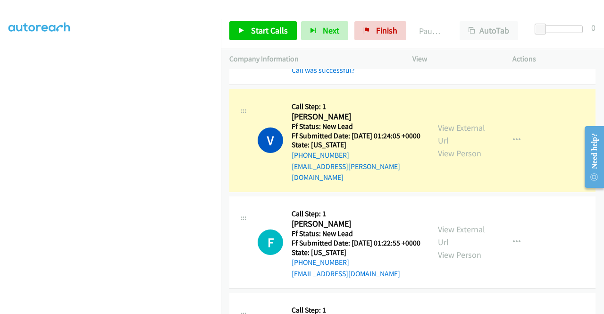
scroll to position [0, 0]
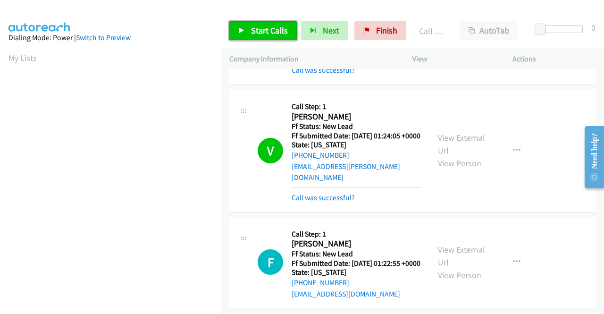
click at [244, 25] on link "Start Calls" at bounding box center [262, 30] width 67 height 19
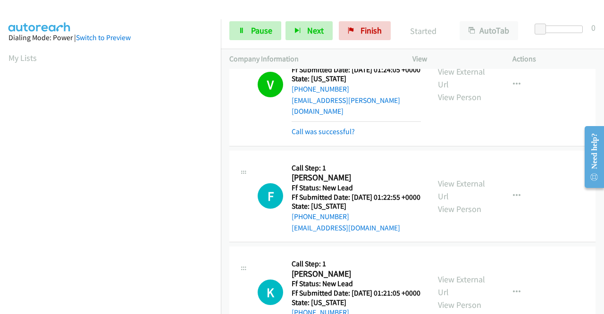
scroll to position [424, 0]
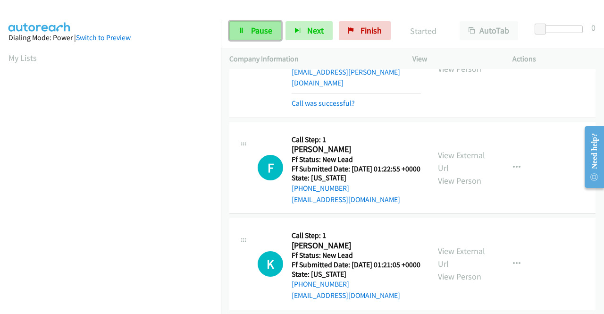
click at [260, 34] on span "Pause" at bounding box center [261, 30] width 21 height 11
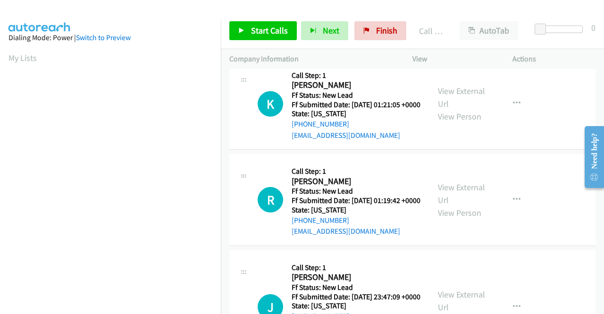
scroll to position [613, 0]
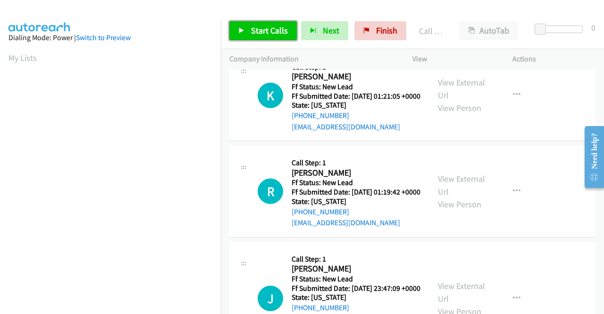
click at [258, 25] on span "Start Calls" at bounding box center [269, 30] width 37 height 11
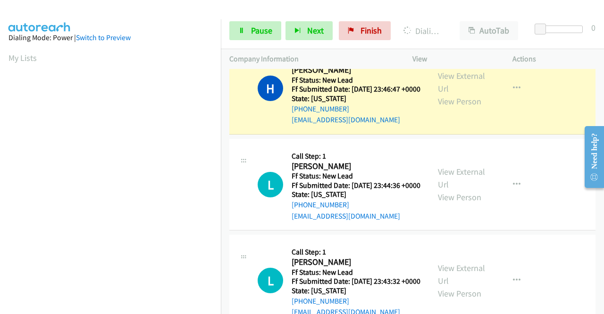
scroll to position [215, 0]
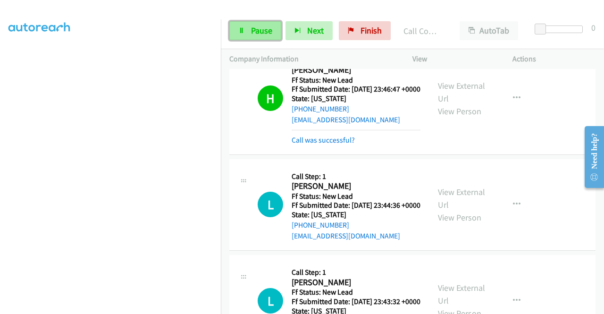
click at [259, 29] on span "Pause" at bounding box center [261, 30] width 21 height 11
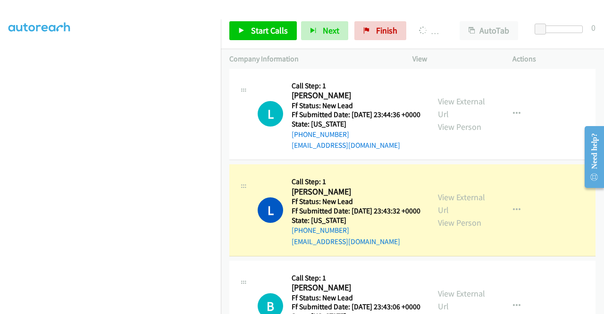
scroll to position [1132, 0]
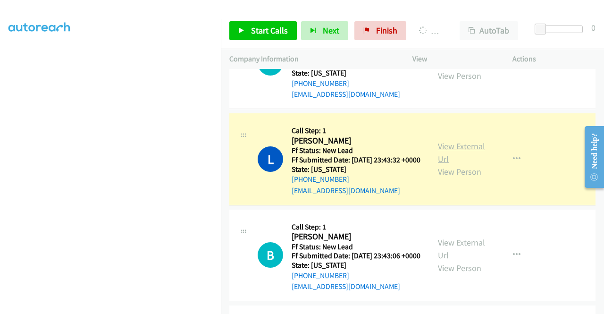
click at [460, 164] on link "View External Url" at bounding box center [461, 153] width 47 height 24
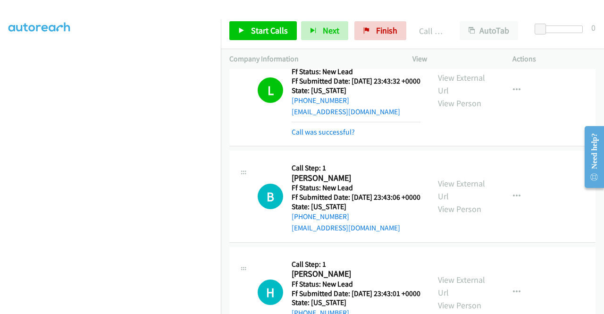
scroll to position [1226, 0]
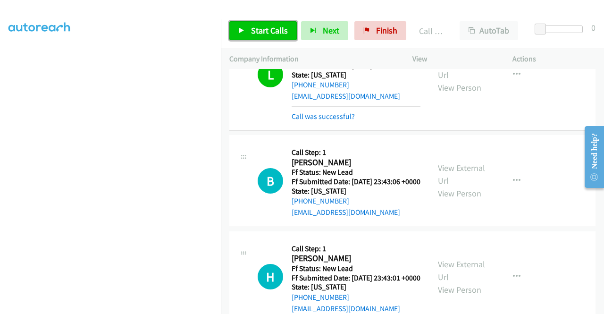
click at [273, 28] on span "Start Calls" at bounding box center [269, 30] width 37 height 11
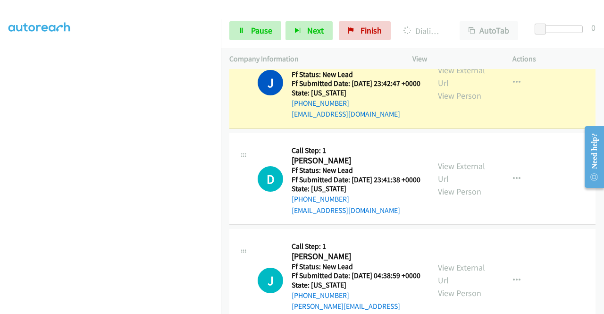
scroll to position [0, 0]
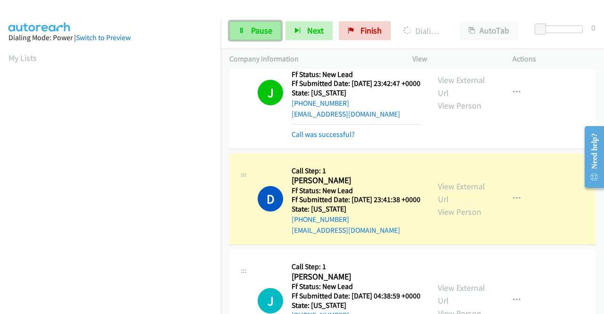
click at [267, 32] on span "Pause" at bounding box center [261, 30] width 21 height 11
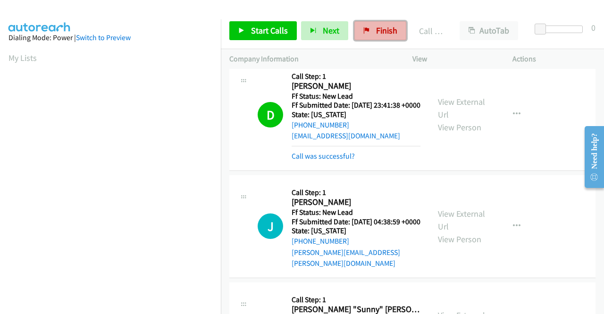
click at [385, 36] on link "Finish" at bounding box center [380, 30] width 52 height 19
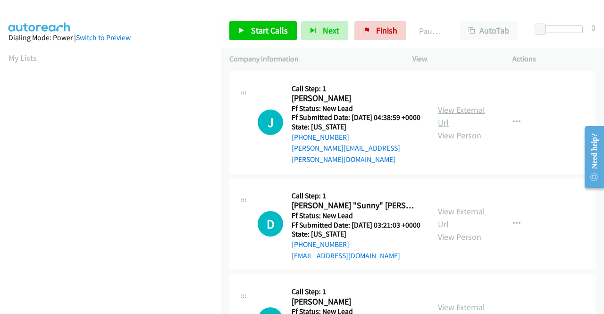
click at [453, 105] on link "View External Url" at bounding box center [461, 116] width 47 height 24
click at [452, 213] on link "View External Url" at bounding box center [461, 218] width 47 height 24
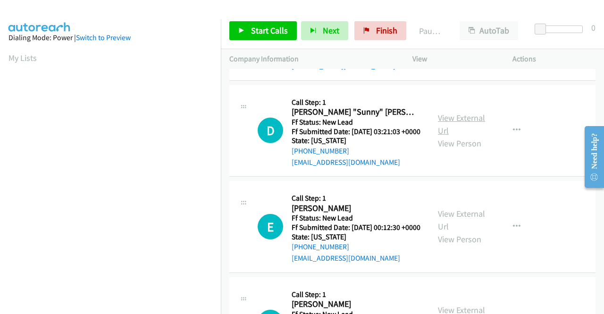
scroll to position [94, 0]
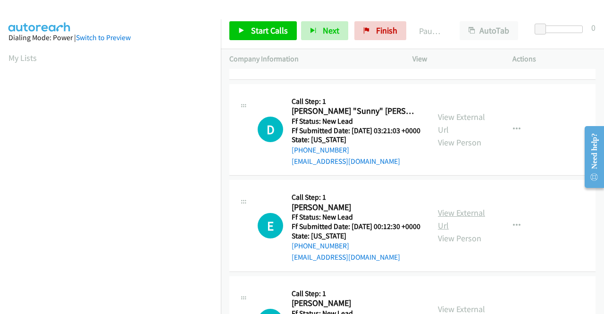
click at [444, 224] on link "View External Url" at bounding box center [461, 219] width 47 height 24
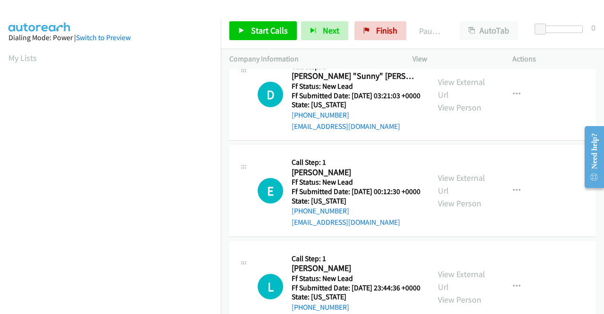
scroll to position [189, 0]
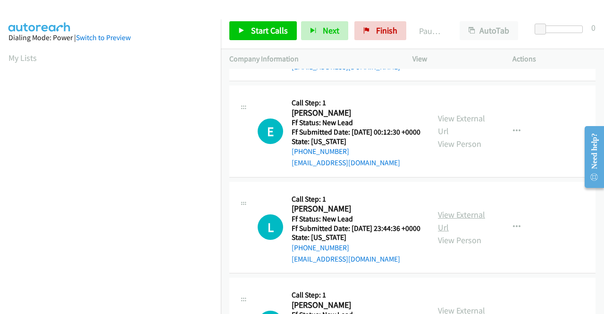
click at [446, 233] on link "View External Url" at bounding box center [461, 221] width 47 height 24
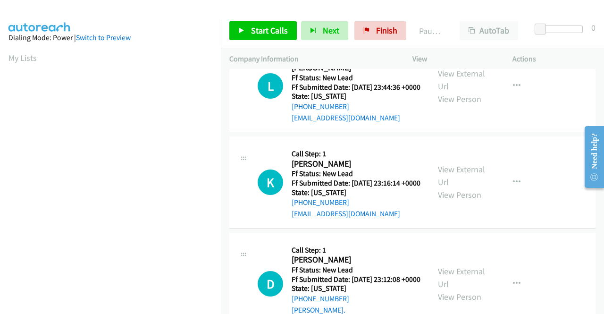
scroll to position [330, 0]
click at [453, 187] on link "View External Url" at bounding box center [461, 175] width 47 height 24
drag, startPoint x: 603, startPoint y: 66, endPoint x: 602, endPoint y: 72, distance: 5.7
click at [603, 67] on div "Actions" at bounding box center [554, 59] width 100 height 20
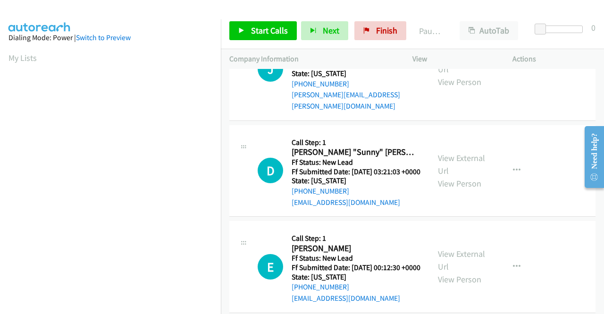
scroll to position [0, 0]
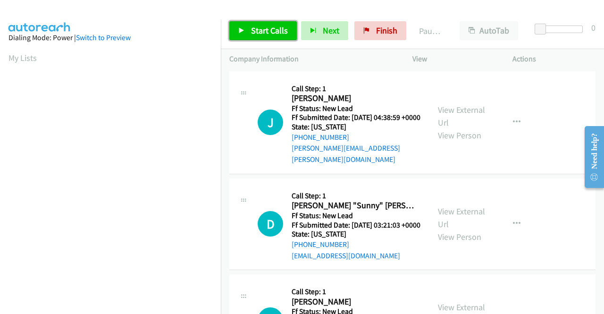
click at [256, 33] on span "Start Calls" at bounding box center [269, 30] width 37 height 11
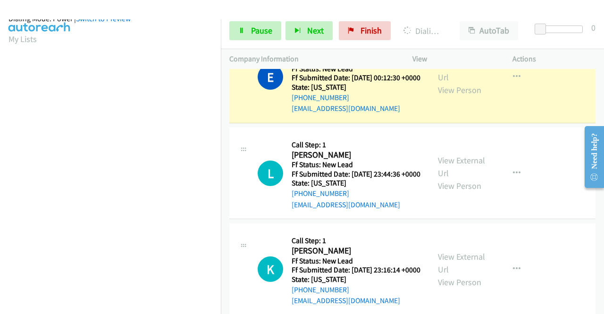
scroll to position [208, 0]
click at [248, 36] on link "Pause" at bounding box center [255, 30] width 52 height 19
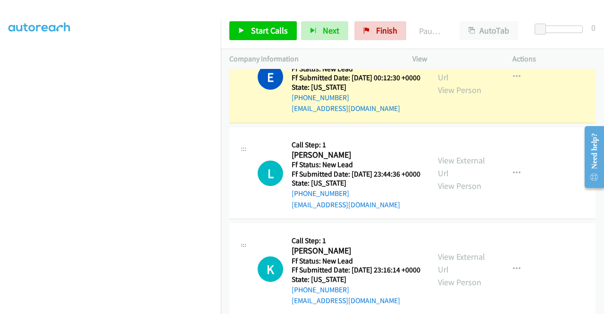
scroll to position [19, 0]
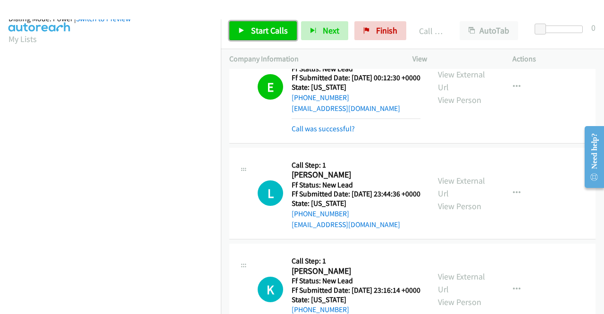
click at [274, 30] on span "Start Calls" at bounding box center [269, 30] width 37 height 11
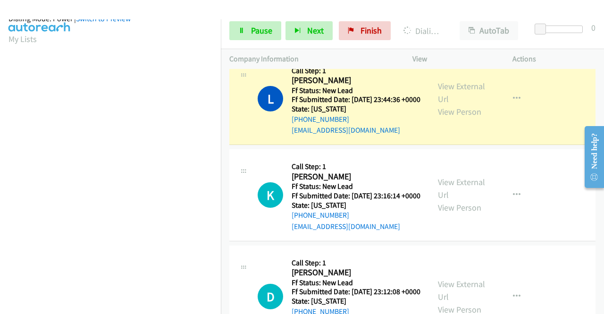
scroll to position [208, 0]
click at [273, 34] on link "Pause" at bounding box center [255, 30] width 52 height 19
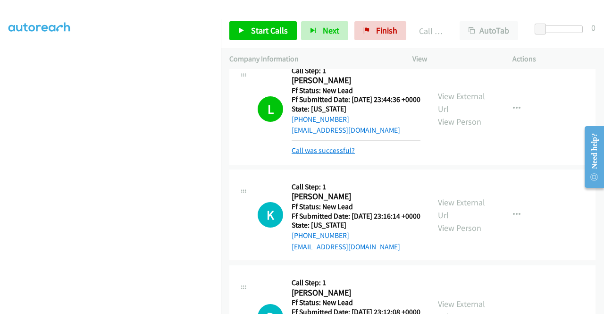
click at [322, 155] on link "Call was successful?" at bounding box center [322, 150] width 63 height 9
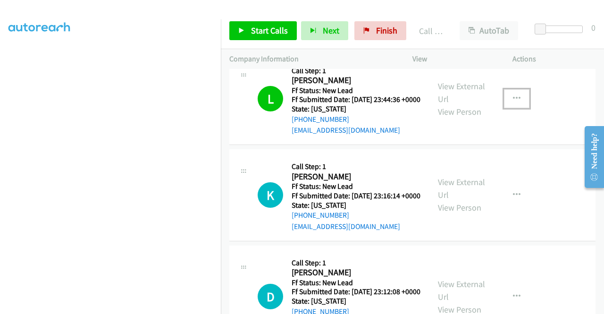
click at [513, 102] on icon "button" at bounding box center [517, 99] width 8 height 8
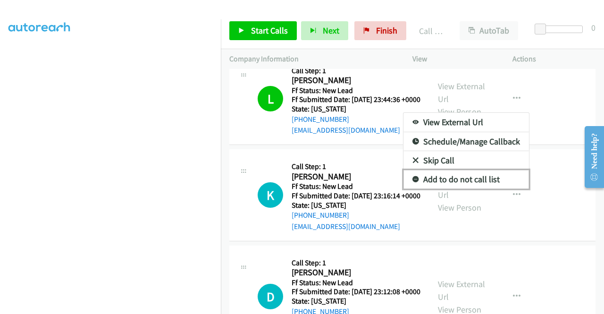
click at [464, 189] on link "Add to do not call list" at bounding box center [465, 179] width 125 height 19
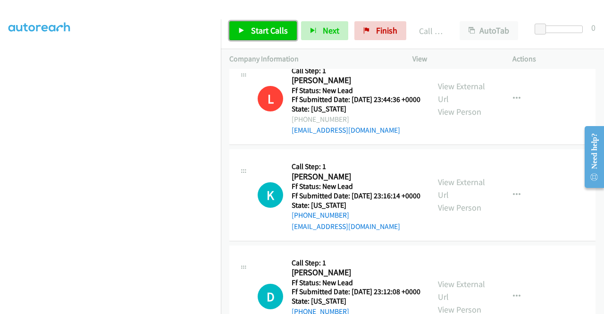
click at [278, 29] on span "Start Calls" at bounding box center [269, 30] width 37 height 11
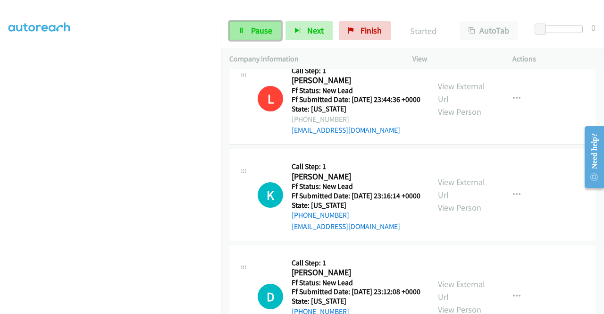
click at [274, 28] on link "Pause" at bounding box center [255, 30] width 52 height 19
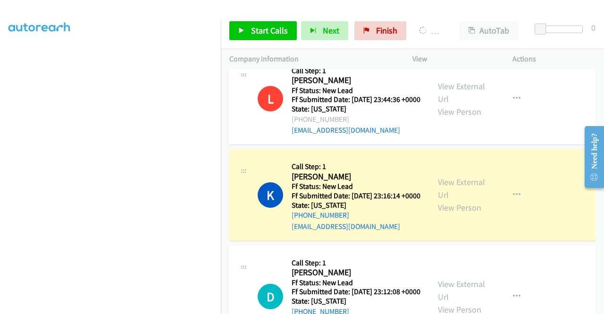
scroll to position [0, 0]
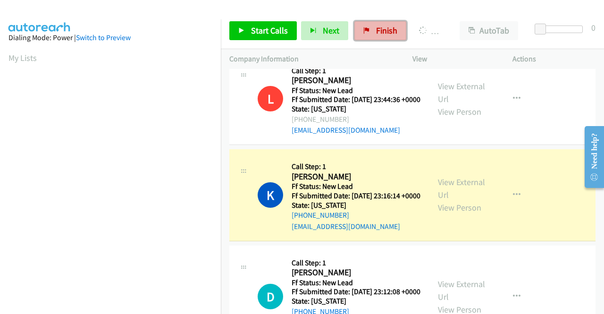
click at [383, 26] on span "Finish" at bounding box center [386, 30] width 21 height 11
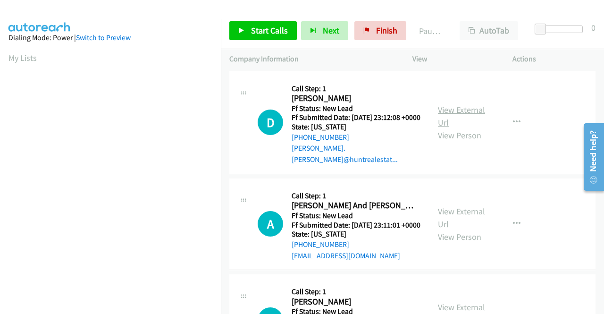
click at [446, 110] on link "View External Url" at bounding box center [461, 116] width 47 height 24
click at [441, 210] on link "View External Url" at bounding box center [461, 218] width 47 height 24
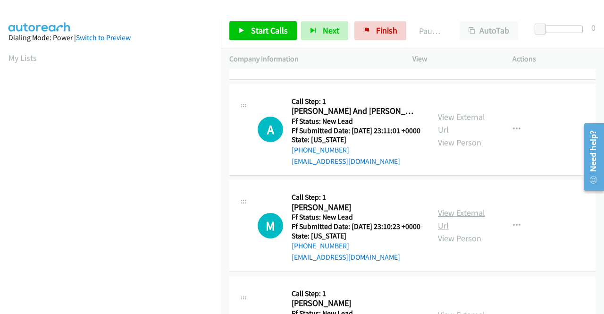
click at [450, 222] on link "View External Url" at bounding box center [461, 219] width 47 height 24
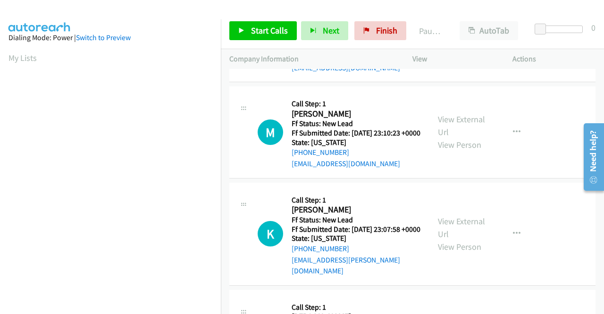
scroll to position [189, 0]
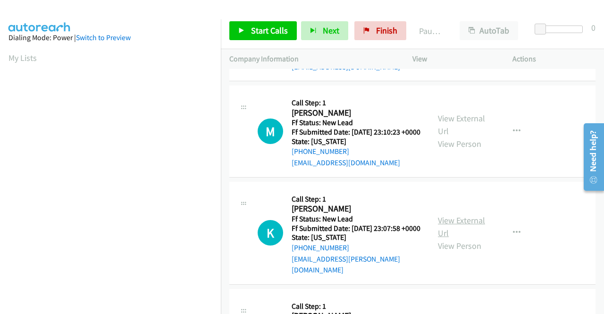
click at [448, 235] on link "View External Url" at bounding box center [461, 227] width 47 height 24
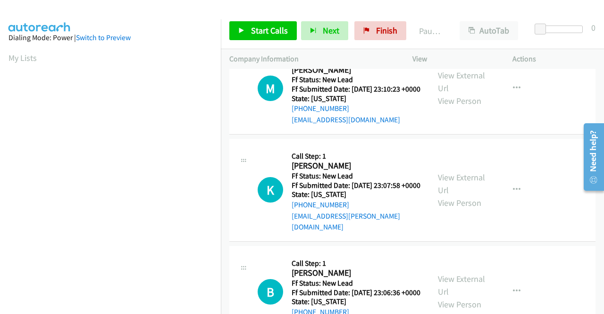
scroll to position [283, 0]
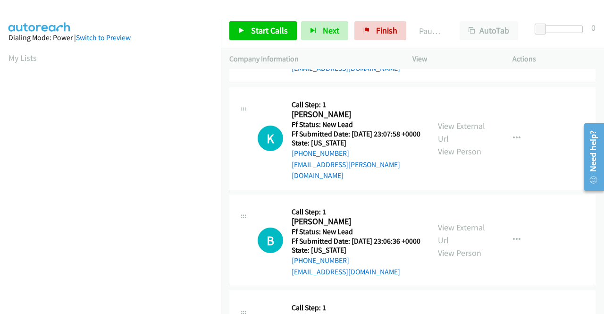
click at [459, 251] on div "View External Url View Person" at bounding box center [462, 240] width 49 height 38
click at [461, 245] on link "View External Url" at bounding box center [461, 234] width 47 height 24
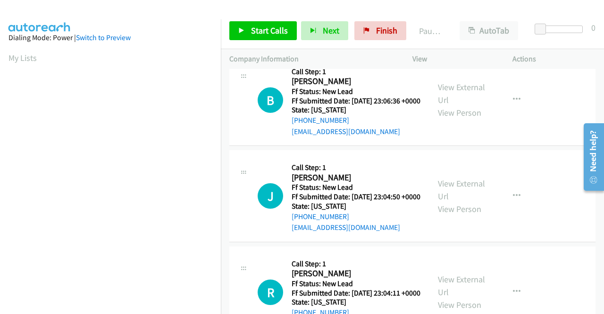
scroll to position [424, 0]
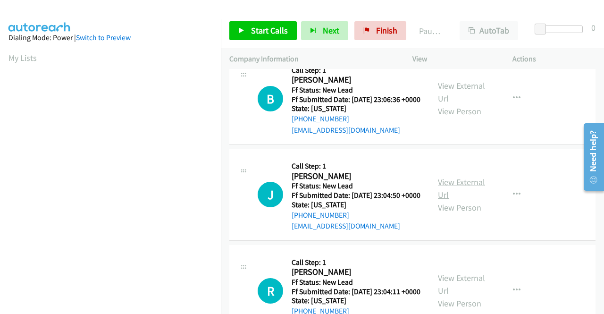
click at [444, 200] on link "View External Url" at bounding box center [461, 188] width 47 height 24
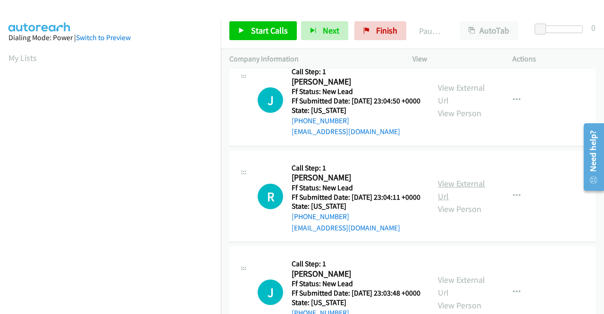
click at [442, 201] on link "View External Url" at bounding box center [461, 190] width 47 height 24
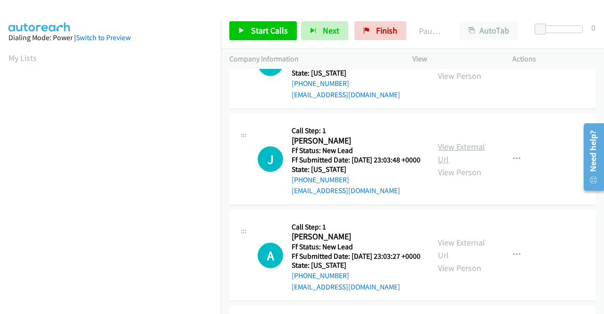
scroll to position [660, 0]
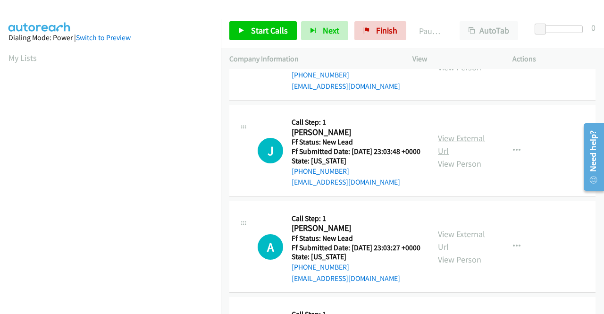
click at [448, 156] on link "View External Url" at bounding box center [461, 145] width 47 height 24
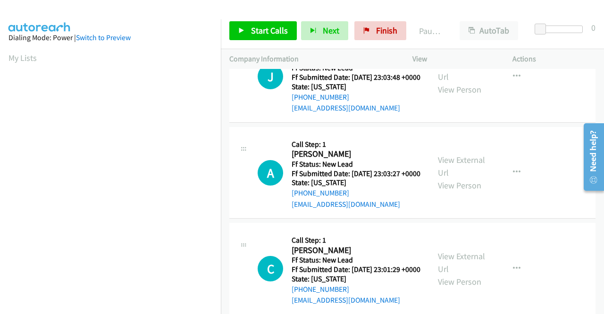
scroll to position [755, 0]
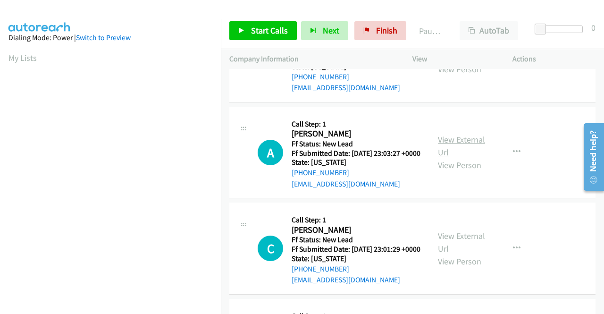
click at [440, 158] on link "View External Url" at bounding box center [461, 146] width 47 height 24
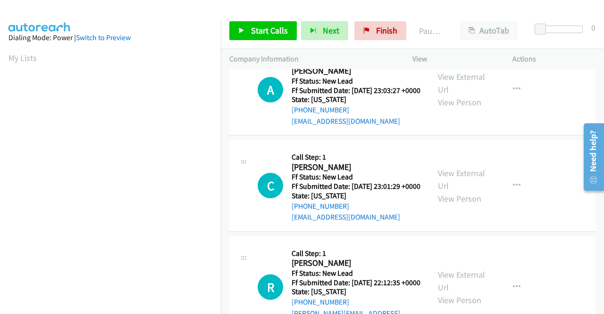
scroll to position [849, 0]
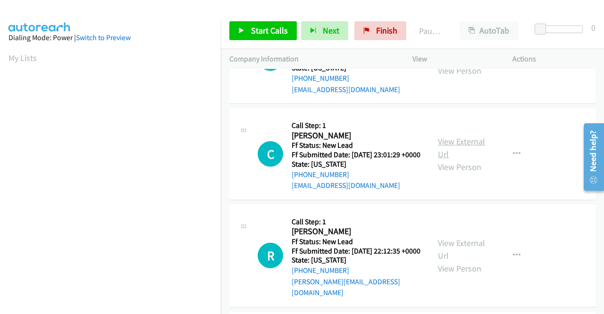
click at [449, 159] on link "View External Url" at bounding box center [461, 148] width 47 height 24
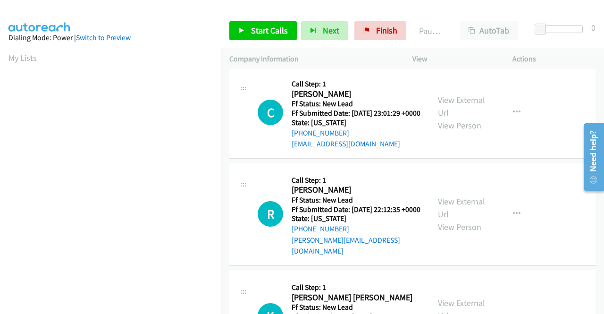
scroll to position [943, 0]
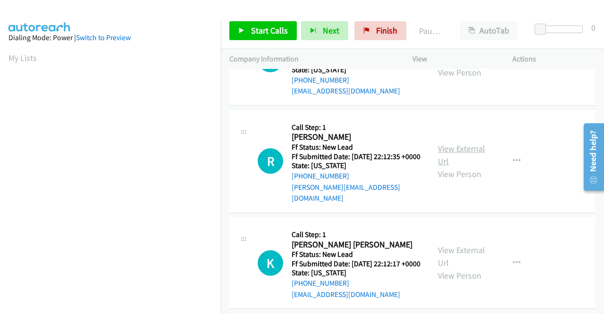
click at [439, 166] on link "View External Url" at bounding box center [461, 155] width 47 height 24
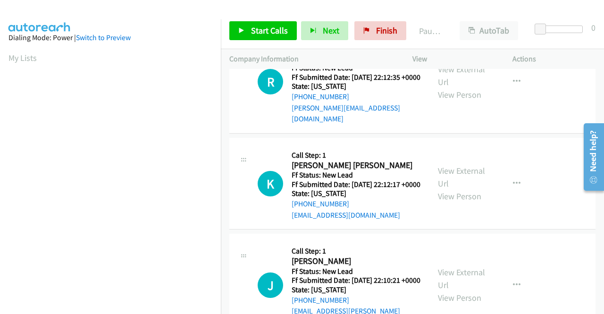
scroll to position [1038, 0]
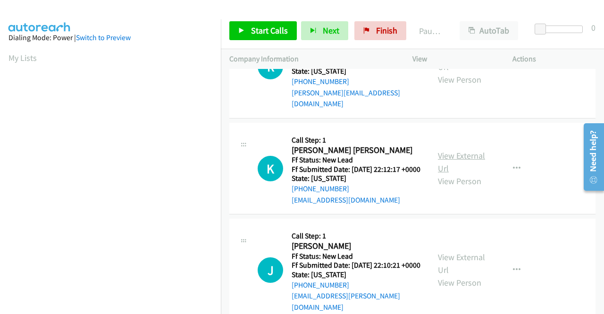
click at [447, 174] on link "View External Url" at bounding box center [461, 162] width 47 height 24
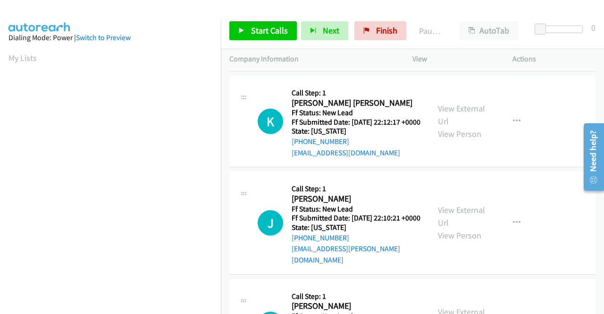
scroll to position [1132, 0]
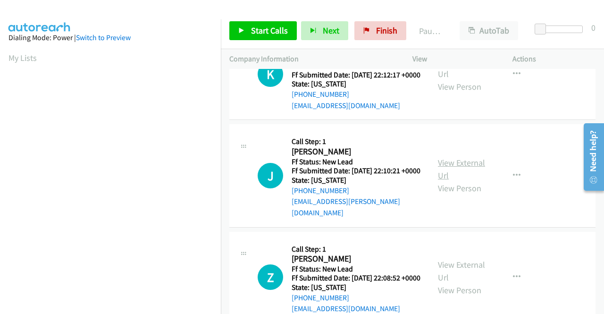
click at [452, 181] on link "View External Url" at bounding box center [461, 169] width 47 height 24
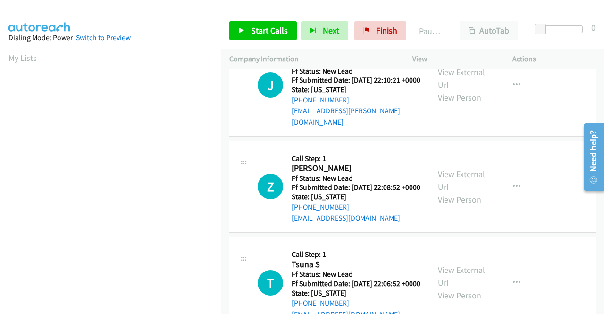
scroll to position [1226, 0]
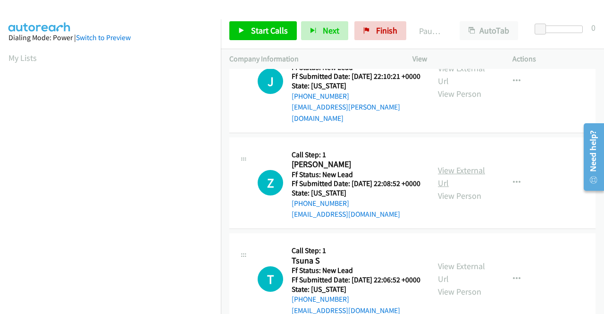
click at [458, 188] on link "View External Url" at bounding box center [461, 177] width 47 height 24
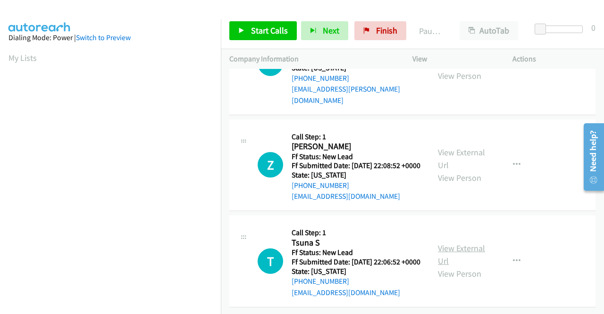
scroll to position [1343, 0]
click at [457, 242] on link "View External Url" at bounding box center [461, 254] width 47 height 24
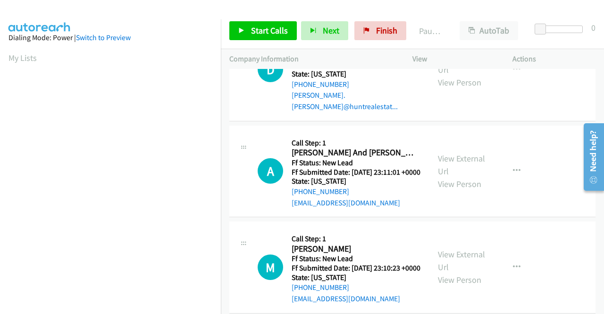
scroll to position [0, 0]
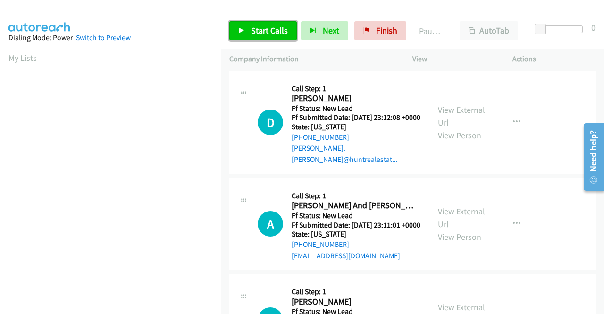
click at [253, 33] on span "Start Calls" at bounding box center [269, 30] width 37 height 11
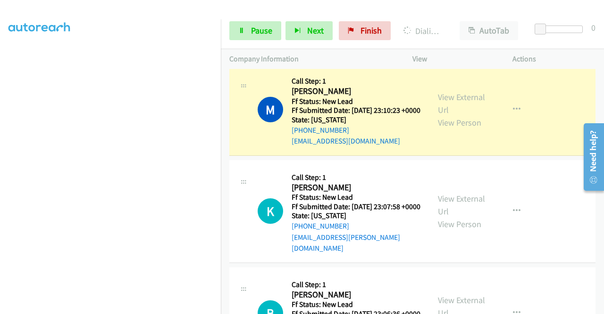
scroll to position [236, 0]
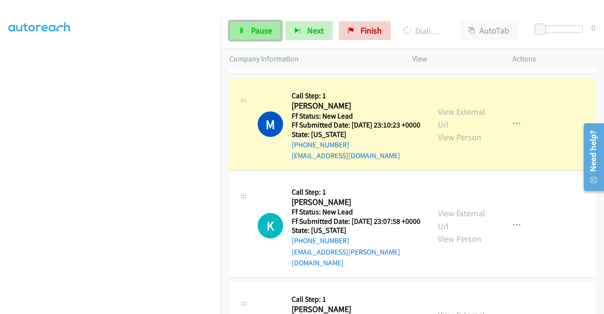
click at [249, 32] on link "Pause" at bounding box center [255, 30] width 52 height 19
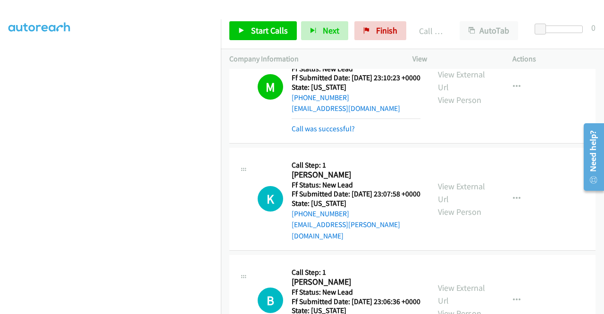
scroll to position [330, 0]
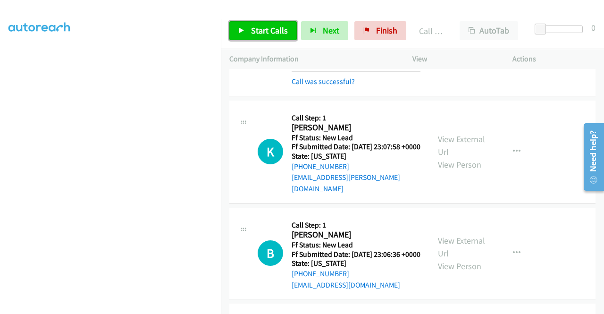
click at [240, 30] on icon at bounding box center [241, 31] width 7 height 7
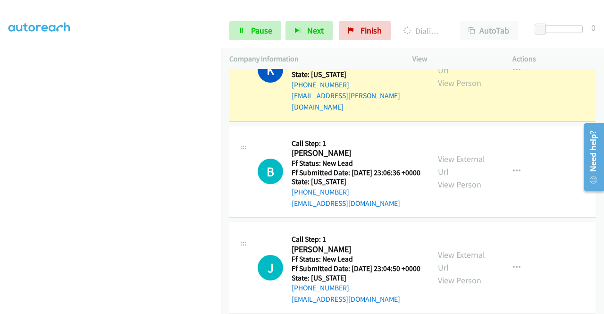
scroll to position [424, 0]
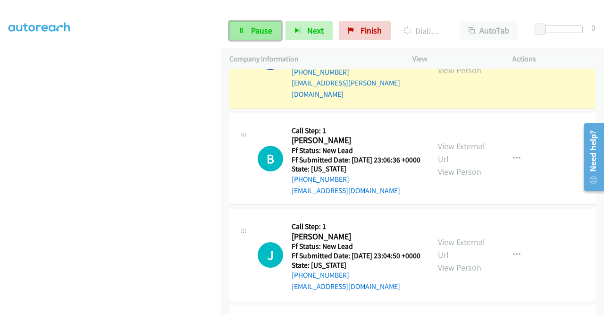
click at [262, 30] on span "Pause" at bounding box center [261, 30] width 21 height 11
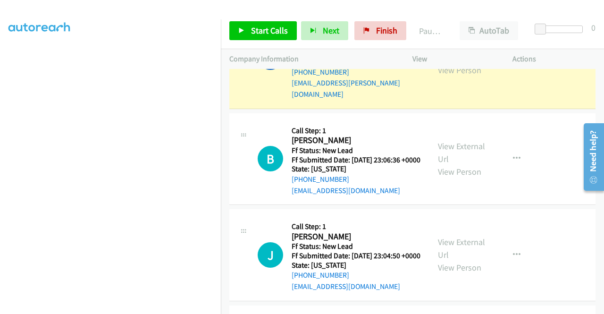
scroll to position [434, 0]
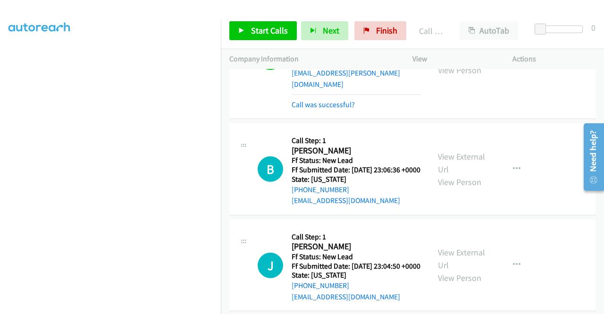
drag, startPoint x: 261, startPoint y: 41, endPoint x: 266, endPoint y: 35, distance: 7.4
click at [266, 35] on div "Start Calls Pause Next Finish Call Completed AutoTab AutoTab 0" at bounding box center [412, 31] width 383 height 36
click at [266, 35] on span "Start Calls" at bounding box center [269, 30] width 37 height 11
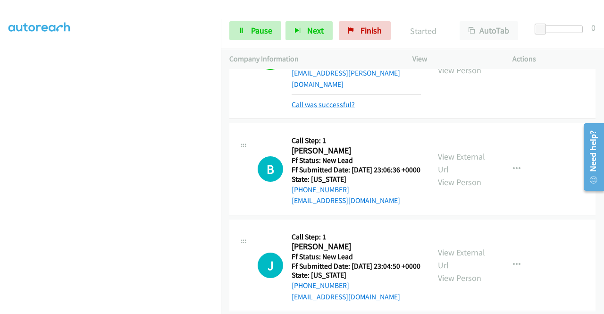
click at [332, 109] on link "Call was successful?" at bounding box center [322, 104] width 63 height 9
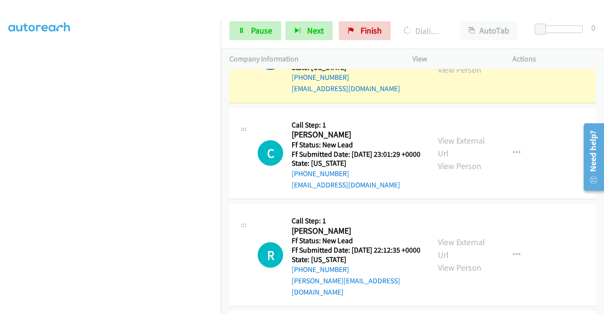
scroll to position [0, 0]
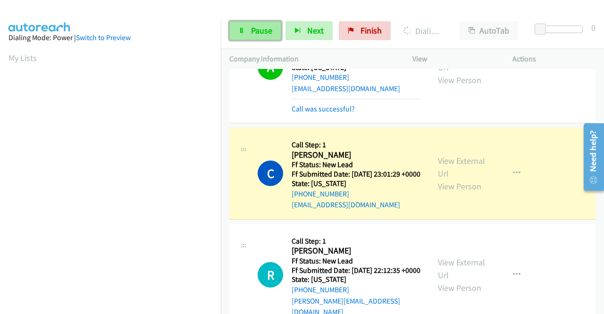
click at [263, 29] on span "Pause" at bounding box center [261, 30] width 21 height 11
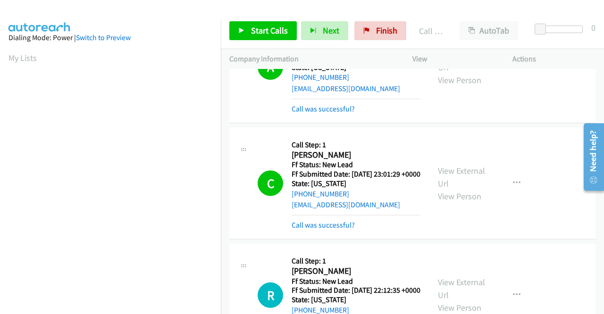
click at [426, 19] on div "Start Calls Pause Next Finish Call Completed AutoTab AutoTab 0" at bounding box center [412, 31] width 383 height 36
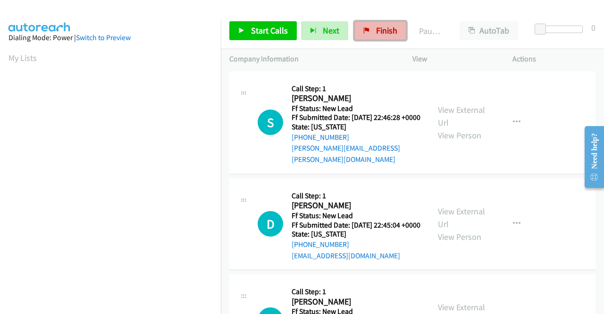
click at [383, 28] on span "Finish" at bounding box center [386, 30] width 21 height 11
click at [453, 108] on link "View External Url" at bounding box center [461, 116] width 47 height 24
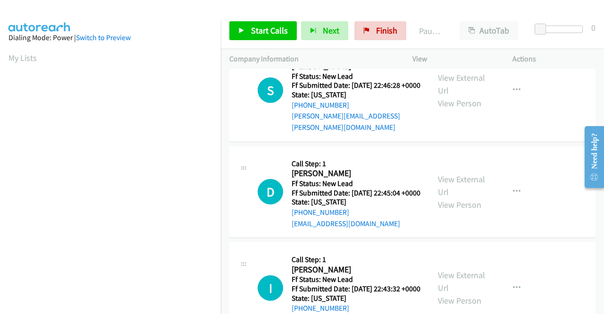
scroll to position [47, 0]
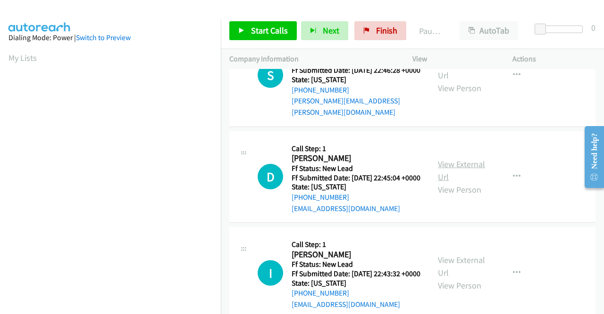
click at [458, 165] on link "View External Url" at bounding box center [461, 170] width 47 height 24
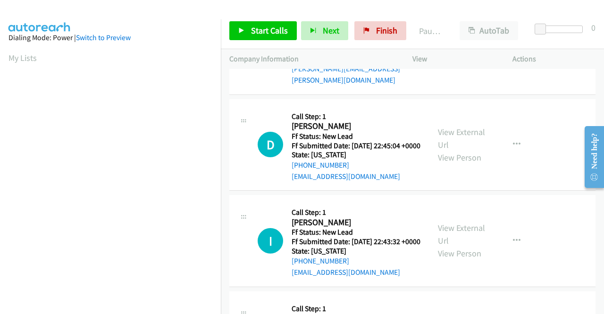
scroll to position [94, 0]
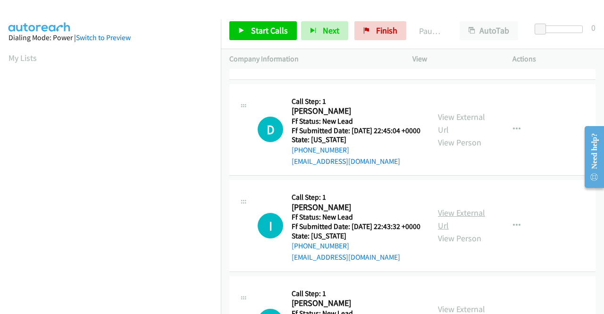
click at [460, 228] on link "View External Url" at bounding box center [461, 219] width 47 height 24
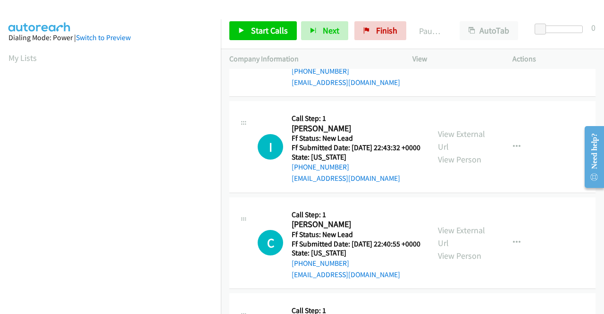
scroll to position [189, 0]
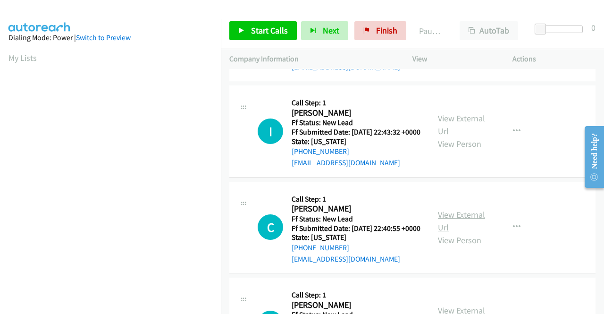
click at [469, 233] on link "View External Url" at bounding box center [461, 221] width 47 height 24
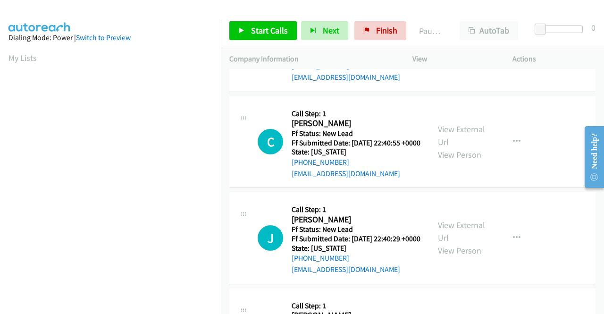
scroll to position [283, 0]
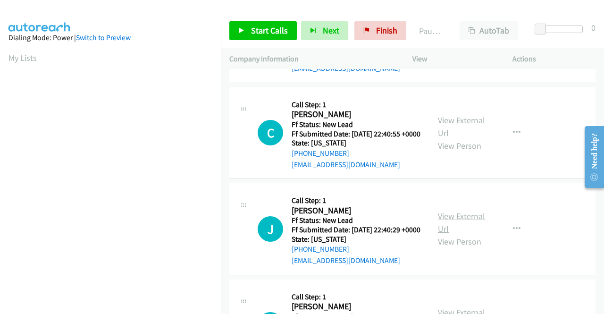
click at [438, 234] on link "View External Url" at bounding box center [461, 222] width 47 height 24
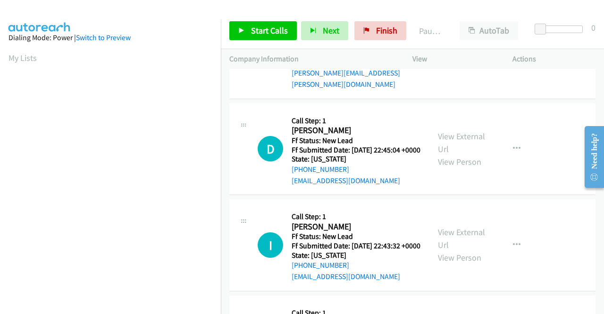
scroll to position [6, 0]
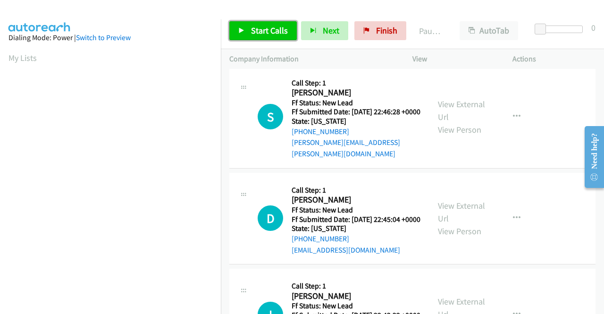
click at [260, 33] on span "Start Calls" at bounding box center [269, 30] width 37 height 11
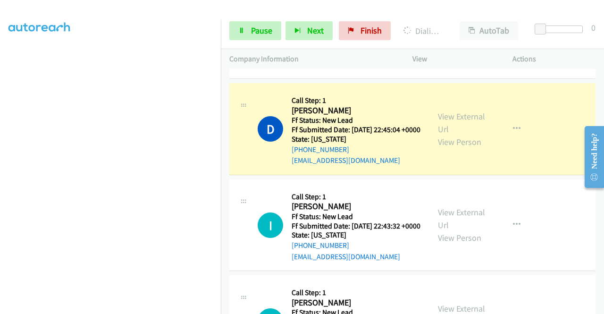
scroll to position [141, 0]
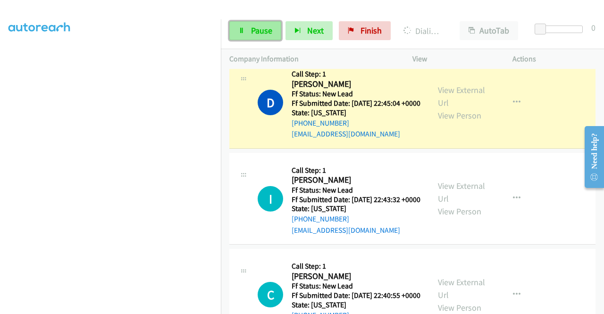
click at [260, 25] on span "Pause" at bounding box center [261, 30] width 21 height 11
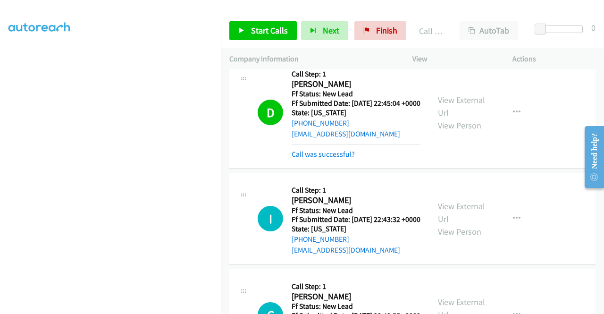
click at [306, 166] on div "D Callback Scheduled Call Step: 1 Dorian Jones America/New_York Ff Status: New …" at bounding box center [412, 113] width 366 height 112
click at [307, 158] on link "Call was successful?" at bounding box center [322, 153] width 63 height 9
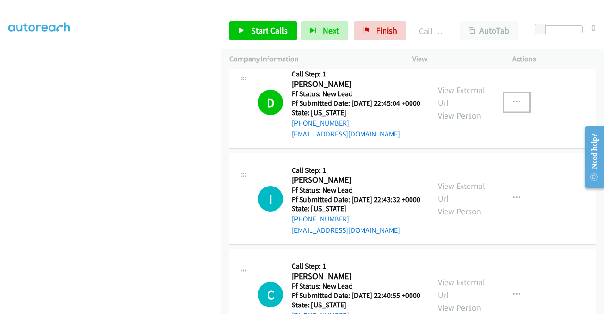
click at [515, 105] on button "button" at bounding box center [516, 102] width 25 height 19
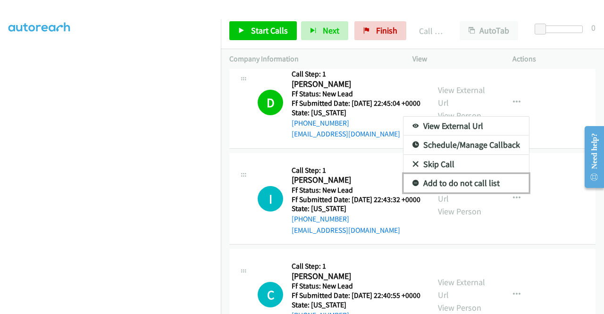
click at [452, 179] on link "Add to do not call list" at bounding box center [465, 183] width 125 height 19
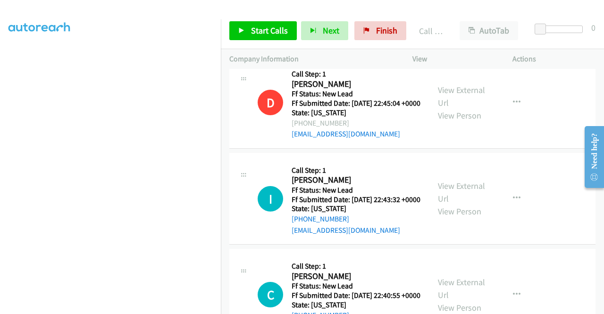
scroll to position [189, 0]
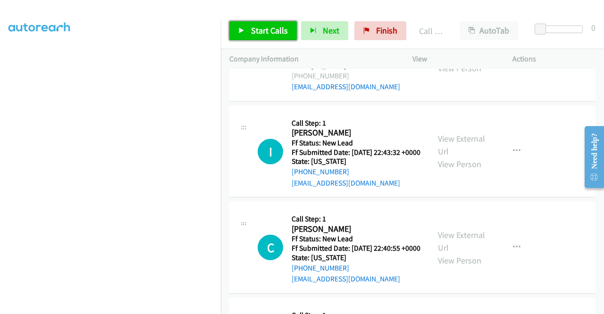
click at [269, 29] on span "Start Calls" at bounding box center [269, 30] width 37 height 11
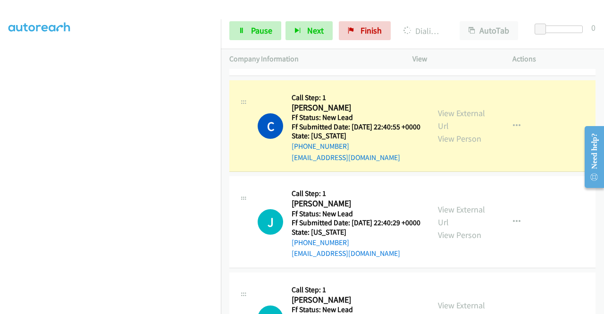
scroll to position [0, 0]
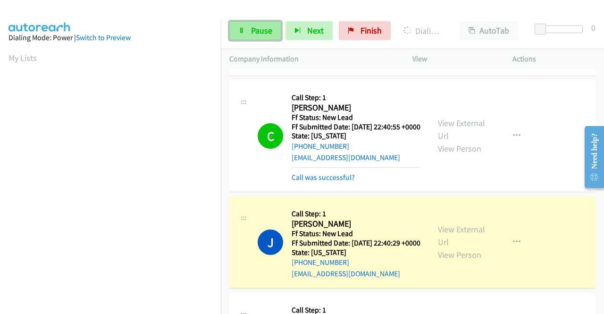
click at [258, 22] on link "Pause" at bounding box center [255, 30] width 52 height 19
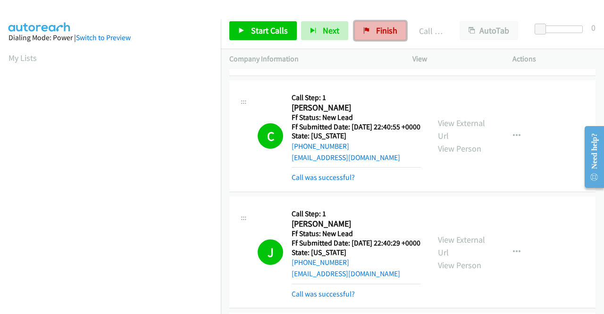
click at [388, 35] on span "Finish" at bounding box center [386, 30] width 21 height 11
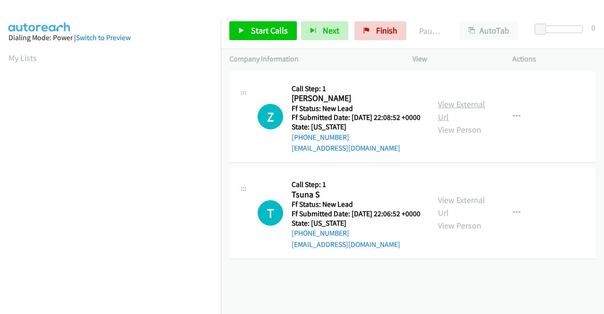
click at [456, 113] on link "View External Url" at bounding box center [461, 111] width 47 height 24
click at [472, 216] on link "View External Url" at bounding box center [461, 206] width 47 height 24
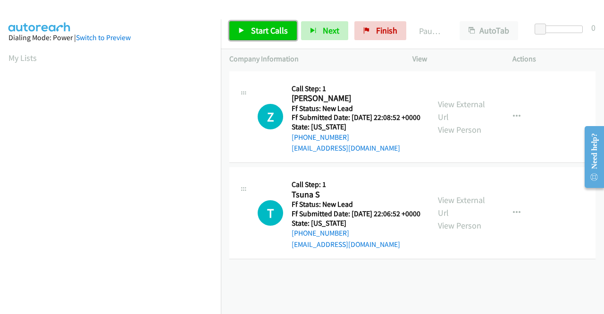
click at [277, 38] on link "Start Calls" at bounding box center [262, 30] width 67 height 19
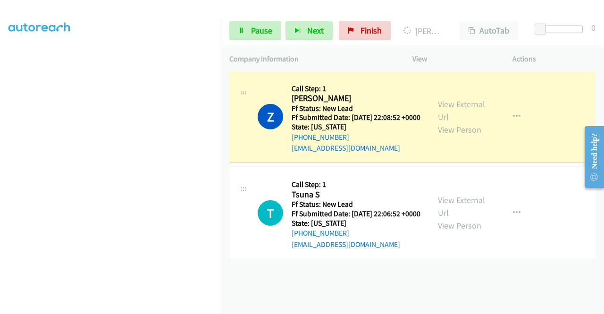
scroll to position [215, 0]
click at [256, 31] on span "Pause" at bounding box center [261, 30] width 21 height 11
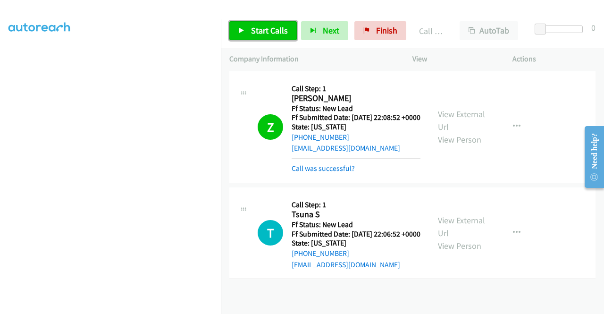
click at [272, 29] on span "Start Calls" at bounding box center [269, 30] width 37 height 11
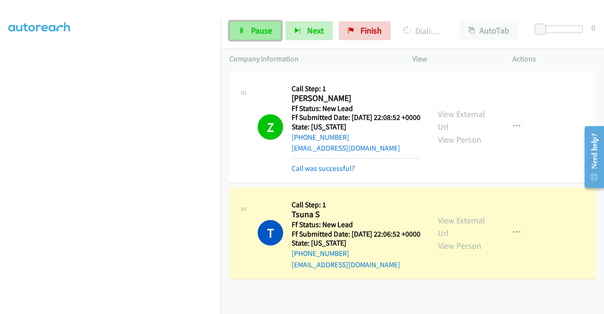
click at [277, 32] on link "Pause" at bounding box center [255, 30] width 52 height 19
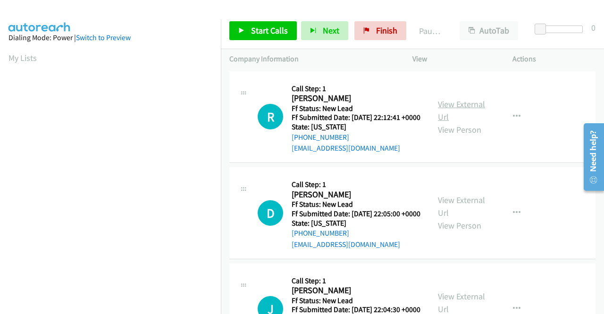
click at [470, 108] on link "View External Url" at bounding box center [461, 111] width 47 height 24
click at [472, 216] on link "View External Url" at bounding box center [461, 206] width 47 height 24
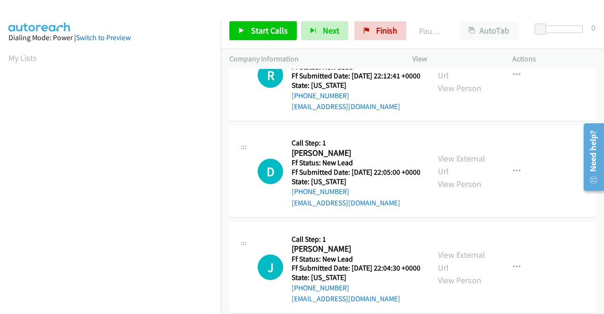
scroll to position [94, 0]
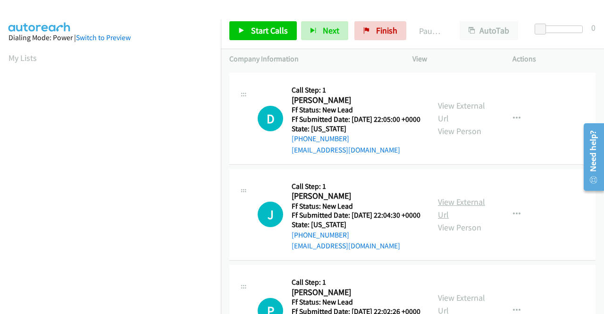
click at [457, 220] on link "View External Url" at bounding box center [461, 208] width 47 height 24
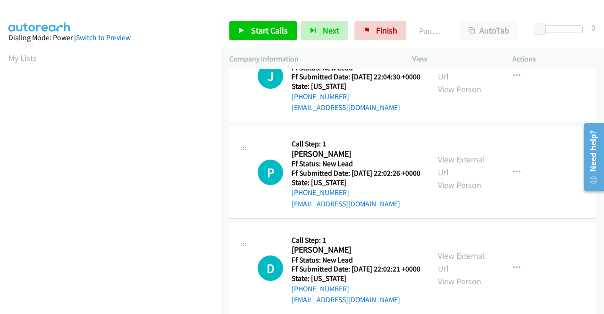
scroll to position [236, 0]
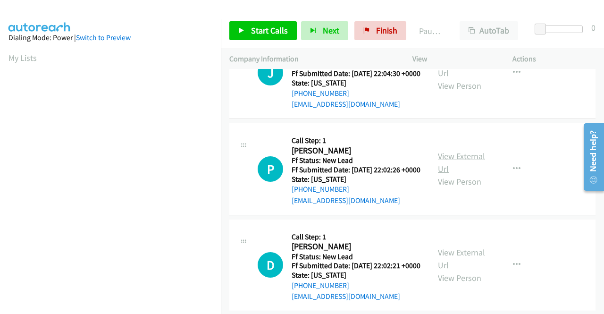
click at [439, 174] on link "View External Url" at bounding box center [461, 162] width 47 height 24
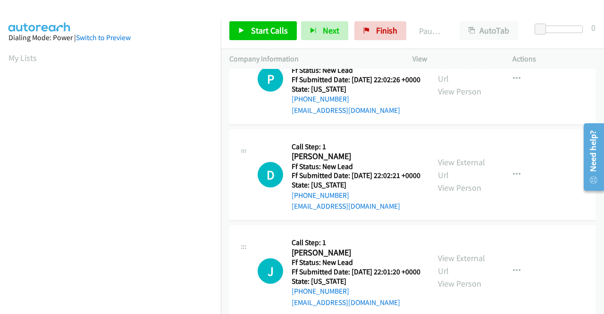
scroll to position [330, 0]
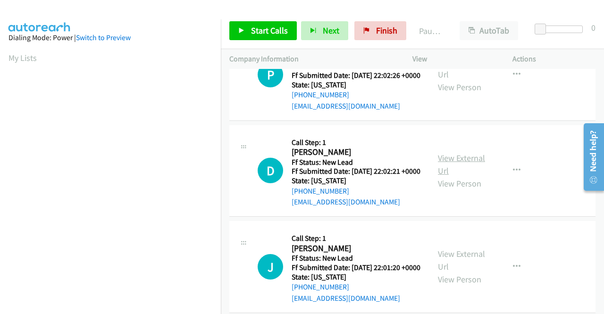
click at [458, 176] on link "View External Url" at bounding box center [461, 164] width 47 height 24
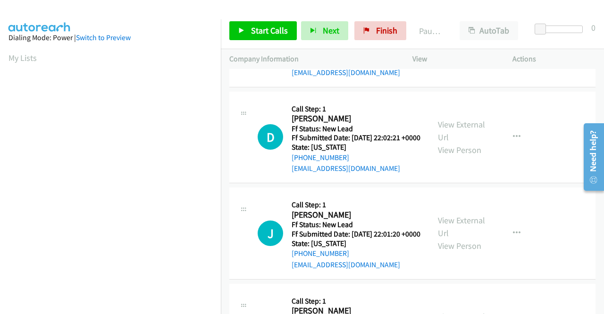
scroll to position [424, 0]
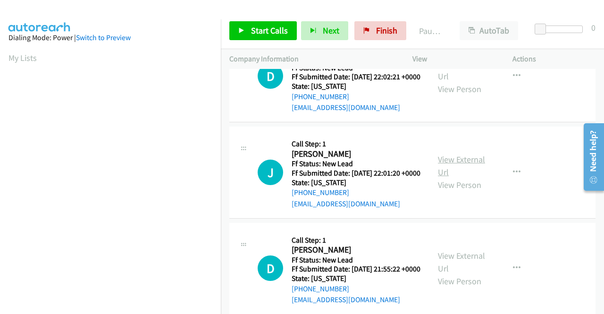
click at [479, 177] on link "View External Url" at bounding box center [461, 166] width 47 height 24
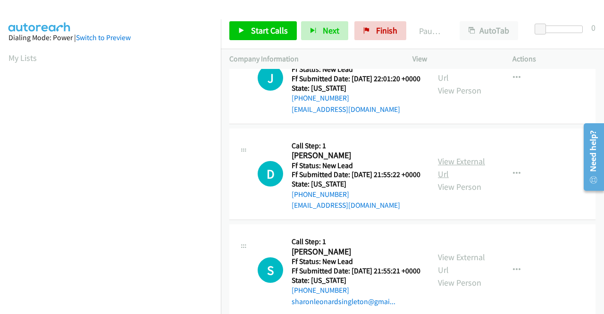
click at [446, 179] on link "View External Url" at bounding box center [461, 168] width 47 height 24
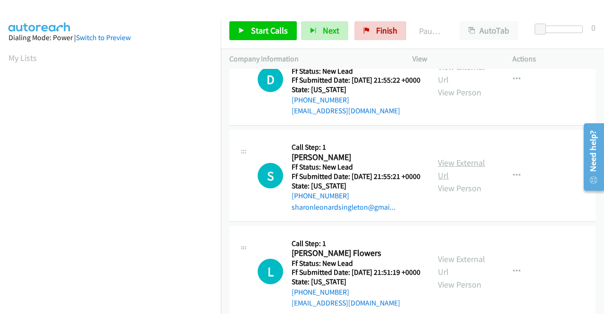
click at [454, 181] on link "View External Url" at bounding box center [461, 169] width 47 height 24
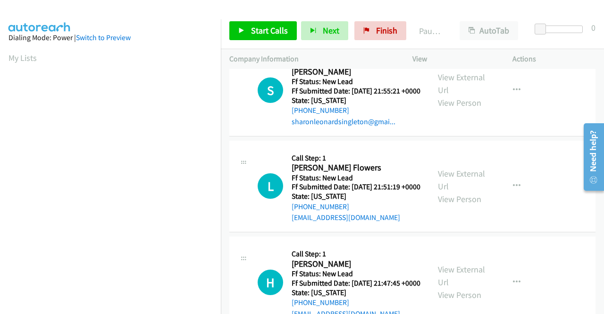
scroll to position [707, 0]
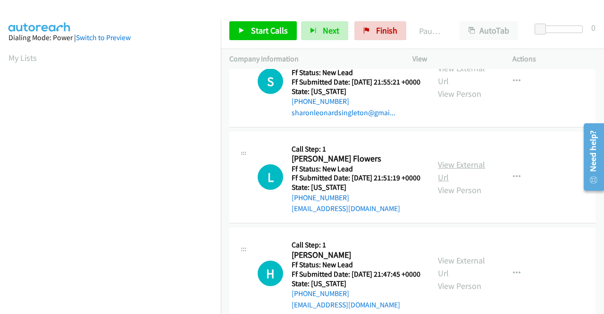
click at [458, 183] on link "View External Url" at bounding box center [461, 171] width 47 height 24
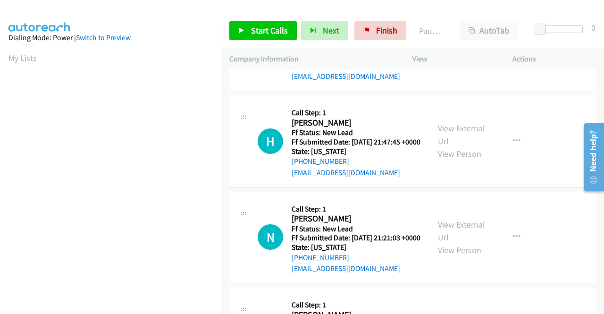
scroll to position [849, 0]
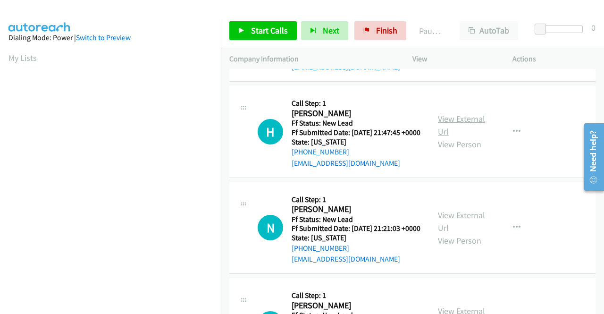
click at [451, 137] on link "View External Url" at bounding box center [461, 125] width 47 height 24
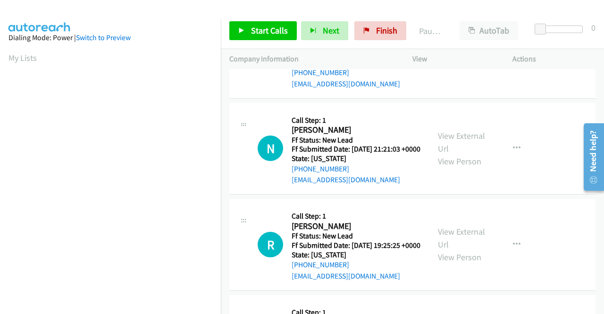
scroll to position [943, 0]
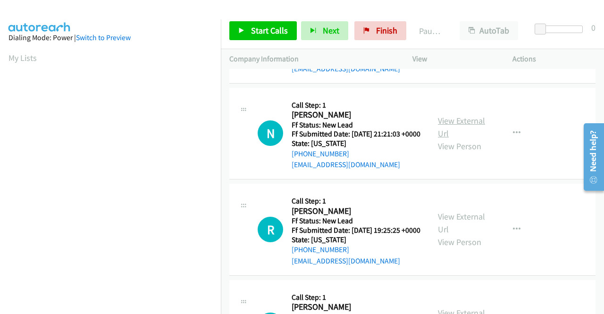
click at [448, 139] on link "View External Url" at bounding box center [461, 127] width 47 height 24
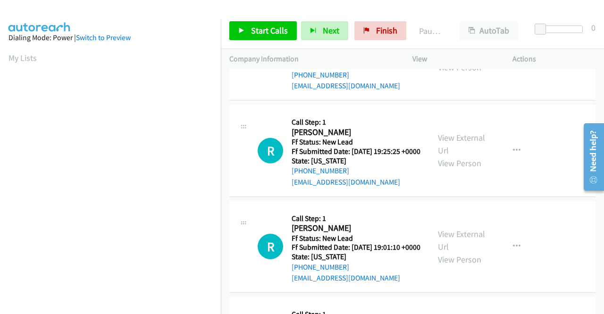
scroll to position [1038, 0]
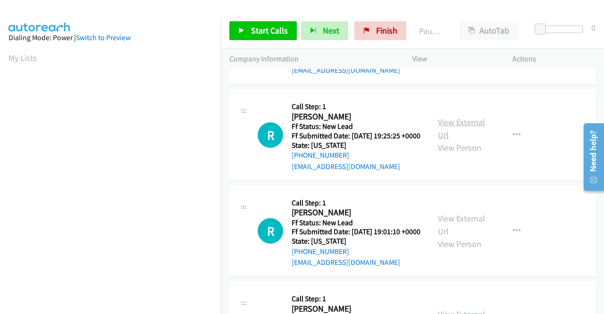
click at [461, 140] on link "View External Url" at bounding box center [461, 128] width 47 height 24
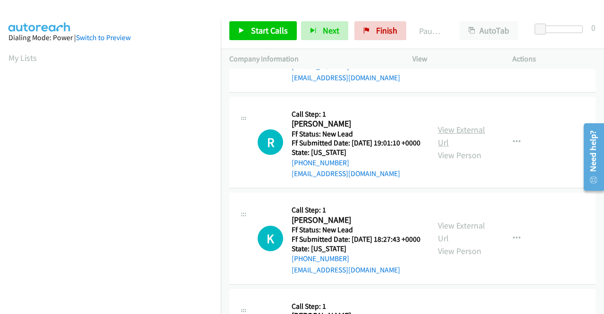
scroll to position [1132, 0]
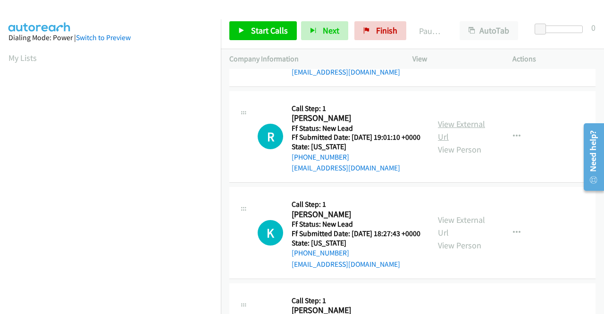
click at [443, 142] on link "View External Url" at bounding box center [461, 130] width 47 height 24
click at [513, 44] on icon "button" at bounding box center [517, 41] width 8 height 8
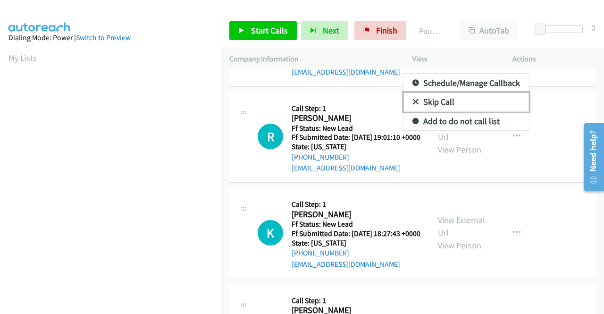
click at [457, 111] on link "Skip Call" at bounding box center [465, 101] width 125 height 19
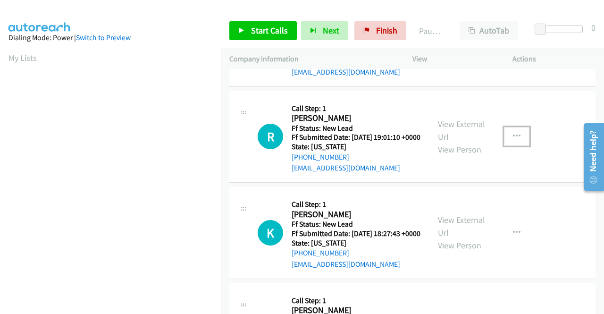
click at [513, 140] on icon "button" at bounding box center [517, 137] width 8 height 8
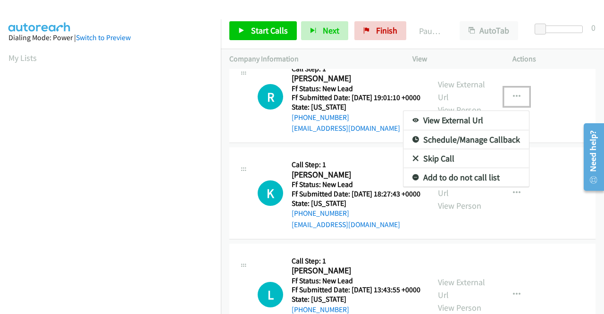
scroll to position [1226, 0]
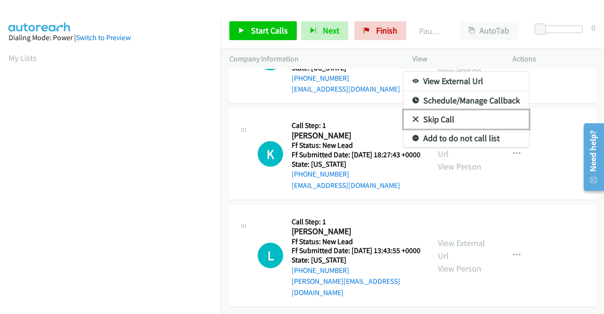
click at [457, 129] on link "Skip Call" at bounding box center [465, 119] width 125 height 19
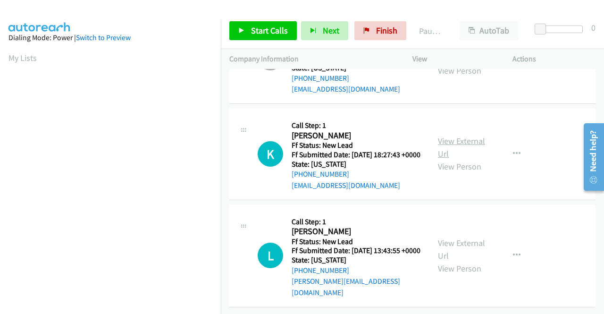
click at [457, 159] on link "View External Url" at bounding box center [461, 147] width 47 height 24
click at [457, 239] on link "View External Url" at bounding box center [461, 249] width 47 height 24
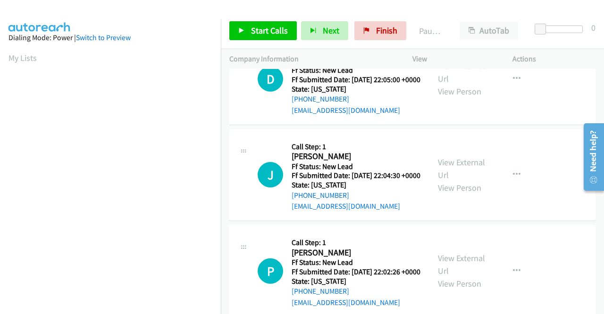
scroll to position [0, 0]
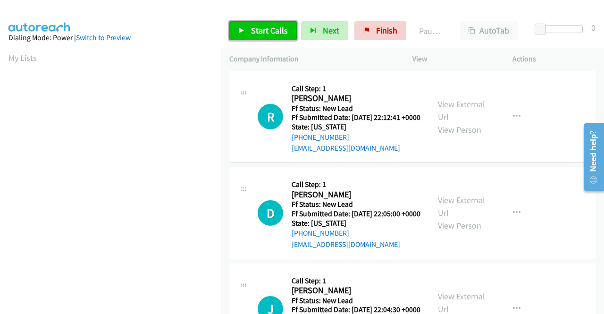
click at [269, 37] on link "Start Calls" at bounding box center [262, 30] width 67 height 19
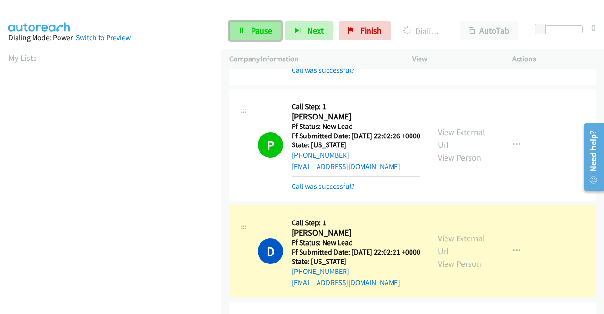
click at [241, 31] on icon at bounding box center [241, 31] width 7 height 7
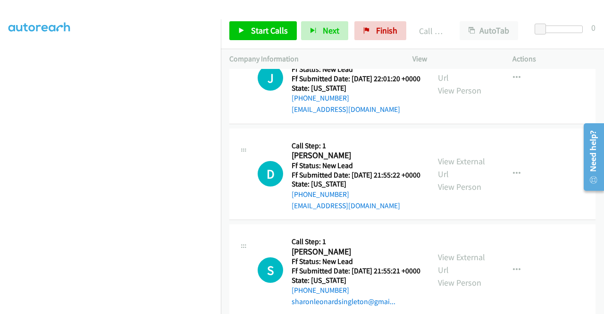
scroll to position [632, 0]
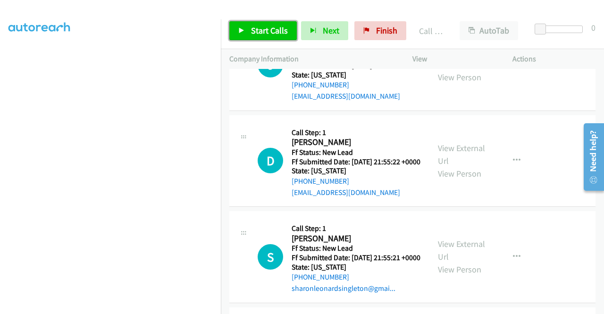
click at [246, 35] on link "Start Calls" at bounding box center [262, 30] width 67 height 19
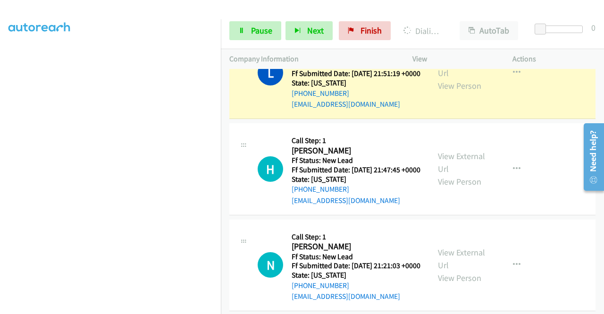
scroll to position [215, 0]
click at [261, 35] on span "Pause" at bounding box center [261, 30] width 21 height 11
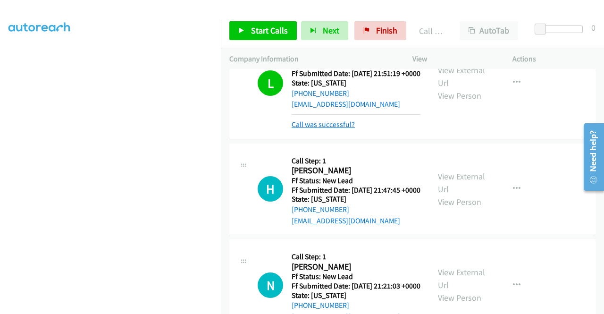
click at [329, 129] on link "Call was successful?" at bounding box center [322, 124] width 63 height 9
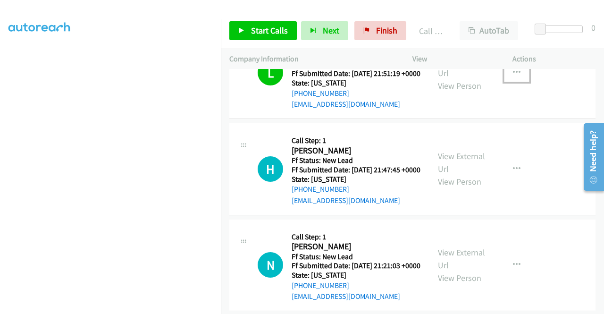
click at [513, 76] on icon "button" at bounding box center [517, 73] width 8 height 8
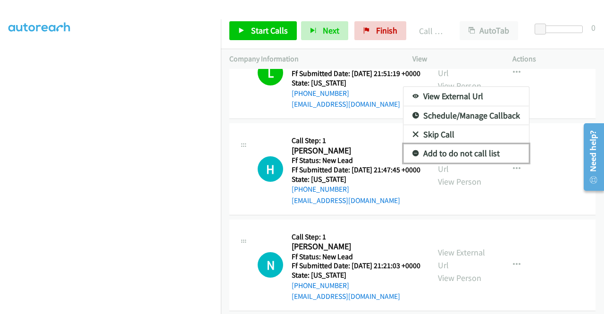
click at [473, 163] on link "Add to do not call list" at bounding box center [465, 153] width 125 height 19
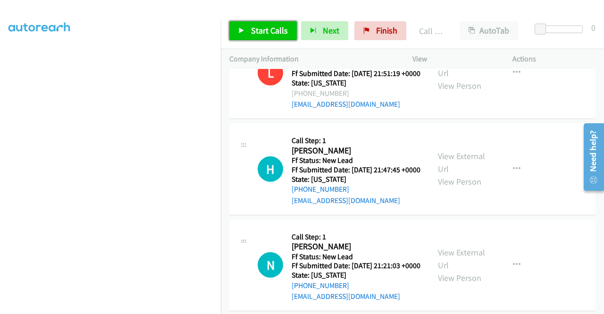
click at [269, 27] on span "Start Calls" at bounding box center [269, 30] width 37 height 11
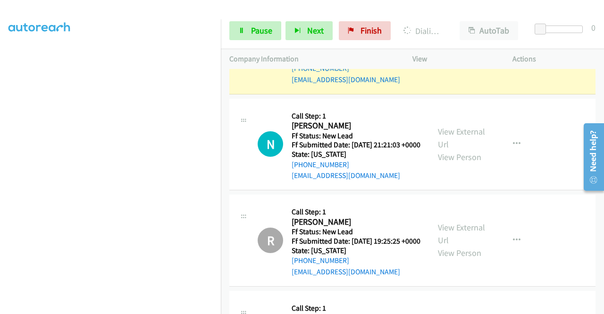
scroll to position [1114, 0]
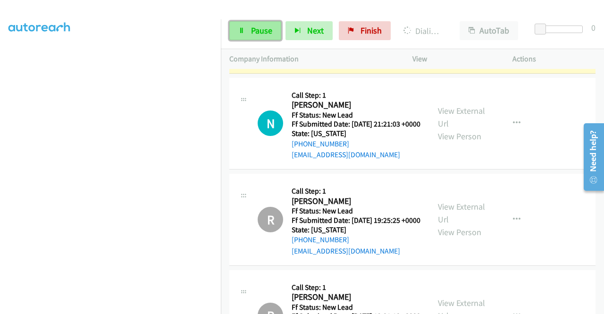
click at [267, 36] on link "Pause" at bounding box center [255, 30] width 52 height 19
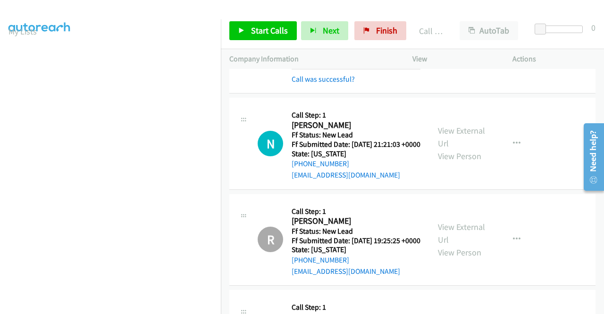
scroll to position [1161, 0]
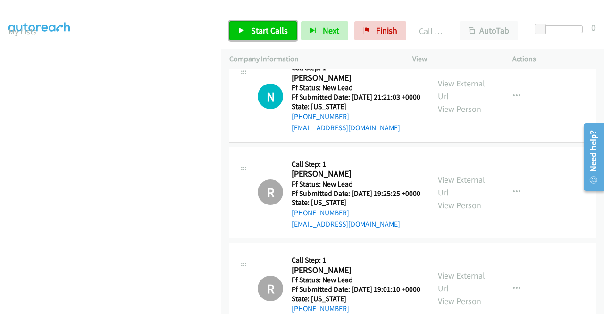
click at [265, 35] on span "Start Calls" at bounding box center [269, 30] width 37 height 11
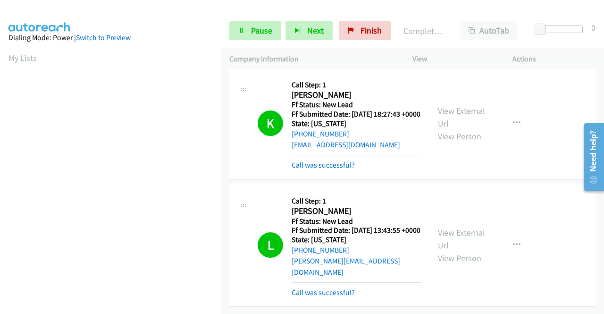
scroll to position [1625, 0]
drag, startPoint x: 372, startPoint y: 22, endPoint x: 326, endPoint y: 48, distance: 51.9
click at [372, 22] on link "Finish" at bounding box center [365, 30] width 52 height 19
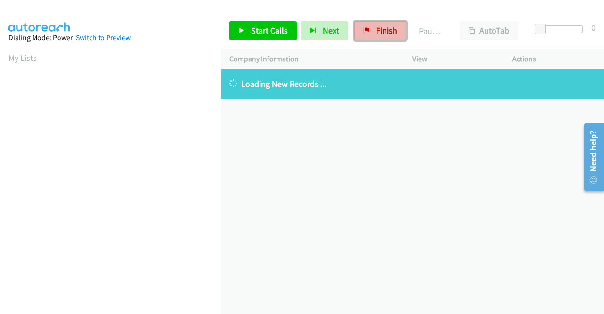
click at [384, 36] on link "Finish" at bounding box center [380, 30] width 52 height 19
drag, startPoint x: 345, startPoint y: 88, endPoint x: 232, endPoint y: 90, distance: 113.2
click at [232, 90] on div "Loading New Records ..." at bounding box center [412, 84] width 383 height 30
copy p "Loading New Records ..."
click at [379, 30] on span "Finish" at bounding box center [386, 30] width 21 height 11
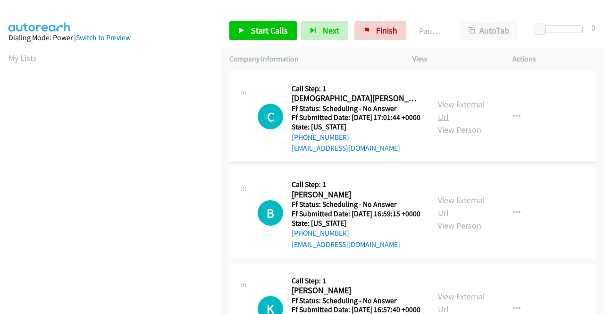
click at [445, 109] on link "View External Url" at bounding box center [461, 111] width 47 height 24
click at [454, 213] on link "View External Url" at bounding box center [461, 206] width 47 height 24
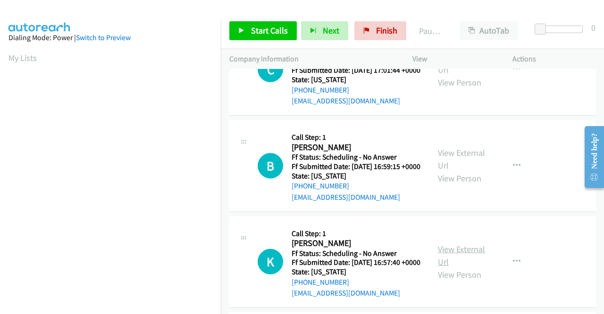
click at [445, 267] on link "View External Url" at bounding box center [461, 255] width 47 height 24
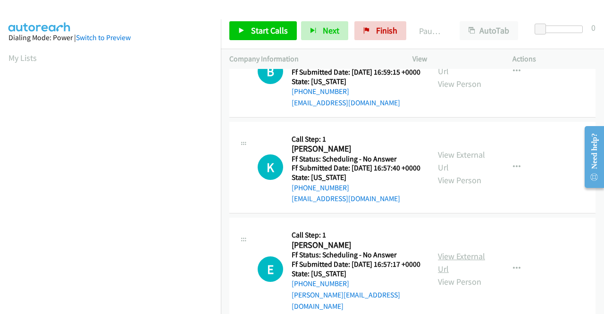
click at [456, 274] on link "View External Url" at bounding box center [461, 262] width 47 height 24
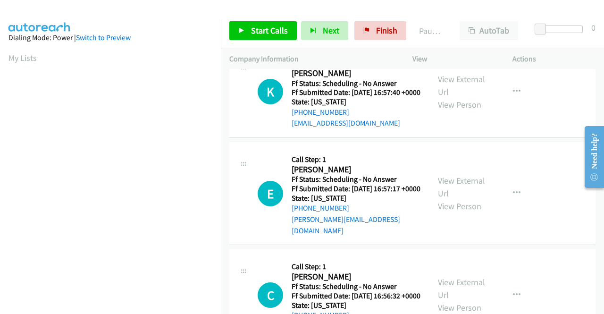
scroll to position [236, 0]
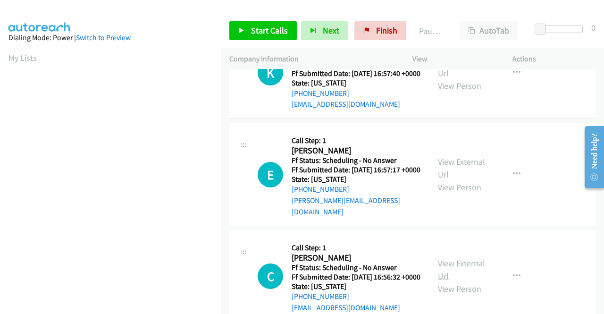
click at [455, 281] on link "View External Url" at bounding box center [461, 269] width 47 height 24
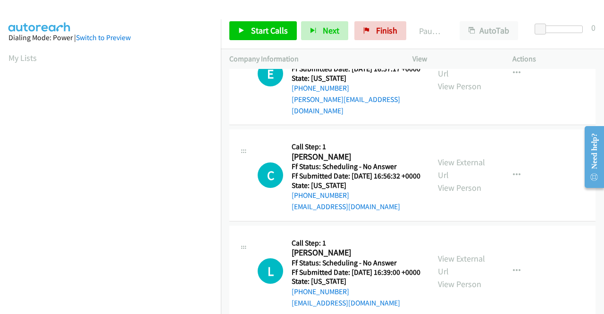
scroll to position [377, 0]
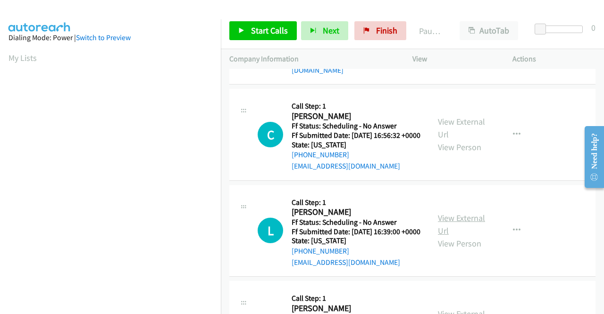
click at [463, 236] on link "View External Url" at bounding box center [461, 224] width 47 height 24
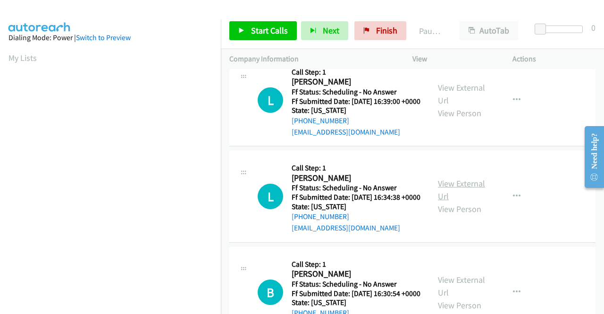
scroll to position [519, 0]
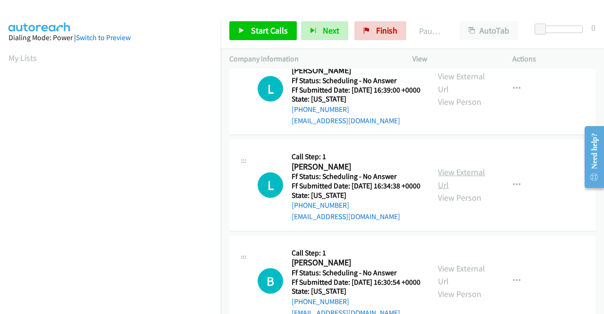
click at [445, 190] on link "View External Url" at bounding box center [461, 178] width 47 height 24
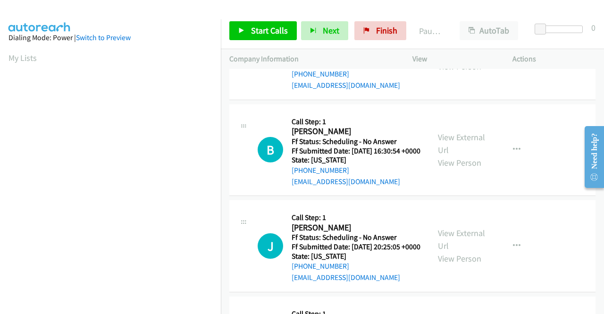
scroll to position [660, 0]
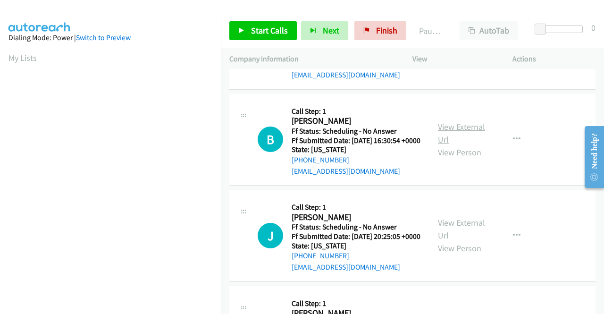
click at [450, 145] on link "View External Url" at bounding box center [461, 133] width 47 height 24
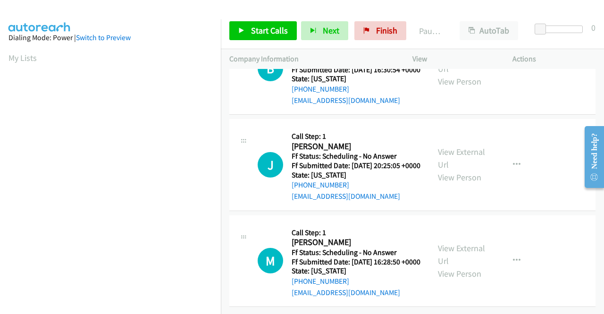
scroll to position [755, 0]
click at [458, 183] on div "View External Url View Person" at bounding box center [462, 164] width 49 height 38
click at [459, 170] on link "View External Url" at bounding box center [461, 158] width 47 height 24
click at [450, 242] on link "View External Url" at bounding box center [461, 254] width 47 height 24
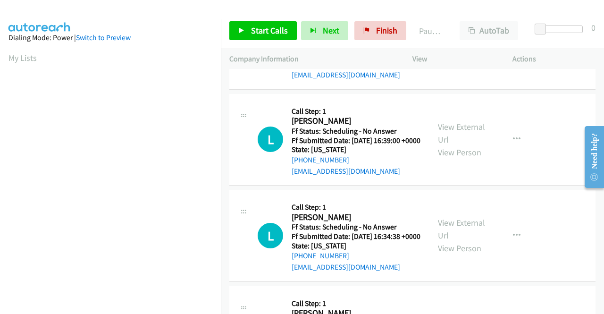
scroll to position [0, 0]
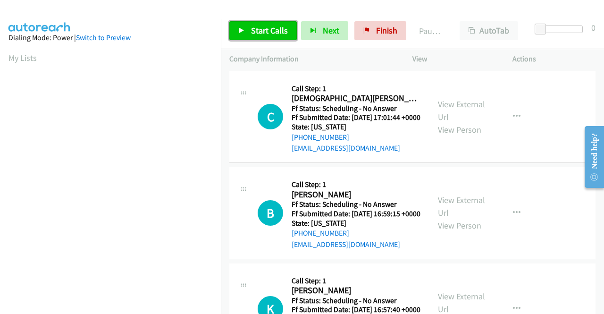
click at [252, 39] on link "Start Calls" at bounding box center [262, 30] width 67 height 19
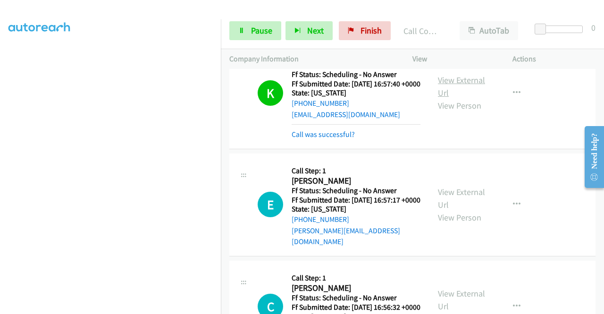
scroll to position [330, 0]
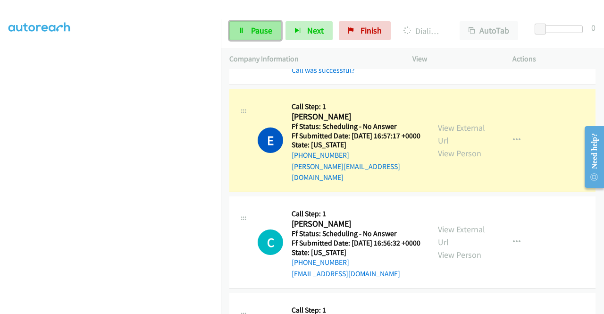
click at [256, 26] on span "Pause" at bounding box center [261, 30] width 21 height 11
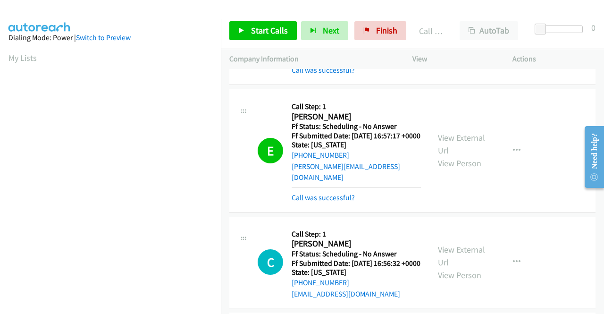
scroll to position [215, 0]
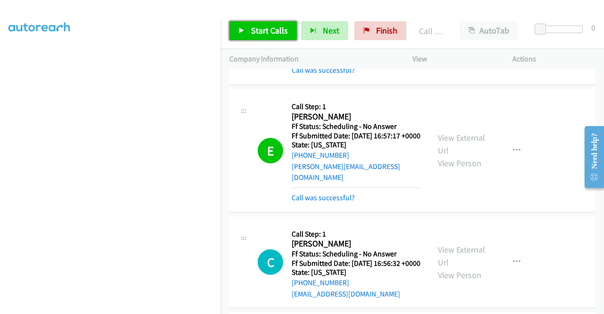
click at [258, 30] on span "Start Calls" at bounding box center [269, 30] width 37 height 11
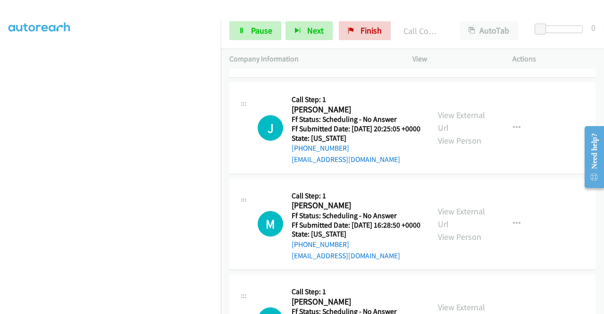
scroll to position [943, 0]
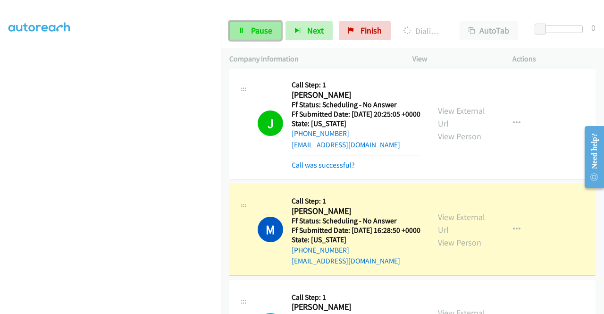
click at [255, 26] on span "Pause" at bounding box center [261, 30] width 21 height 11
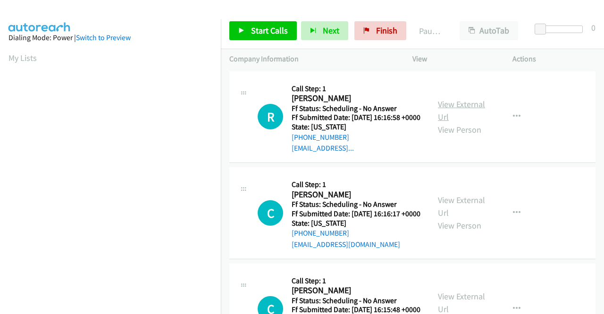
click at [467, 109] on link "View External Url" at bounding box center [461, 111] width 47 height 24
click at [465, 217] on link "View External Url" at bounding box center [461, 206] width 47 height 24
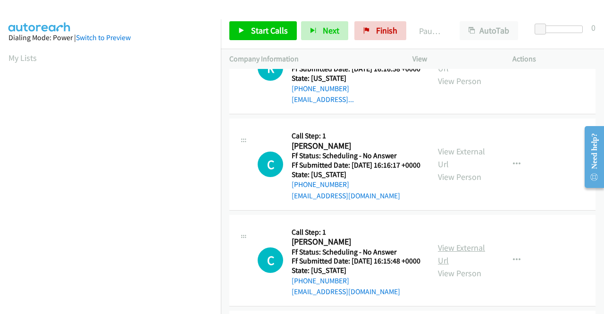
scroll to position [94, 0]
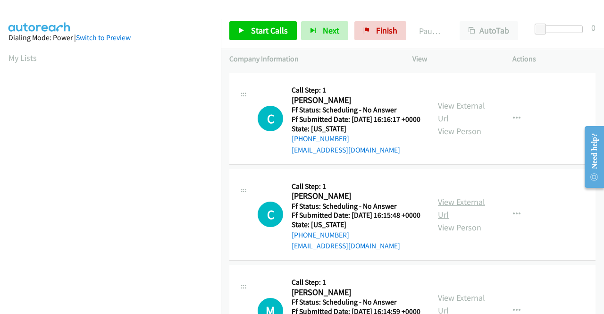
click at [448, 220] on link "View External Url" at bounding box center [461, 208] width 47 height 24
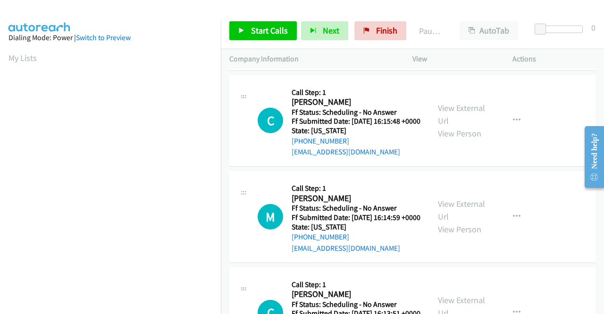
scroll to position [189, 0]
click at [447, 221] on link "View External Url" at bounding box center [461, 210] width 47 height 24
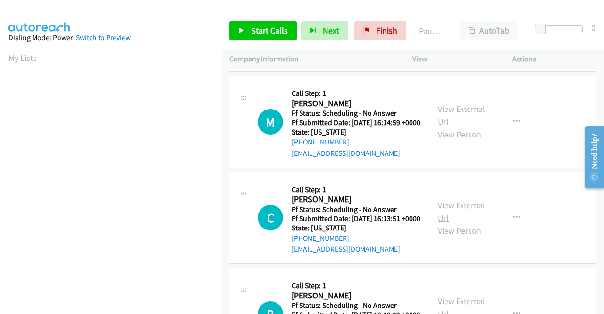
click at [458, 223] on link "View External Url" at bounding box center [461, 211] width 47 height 24
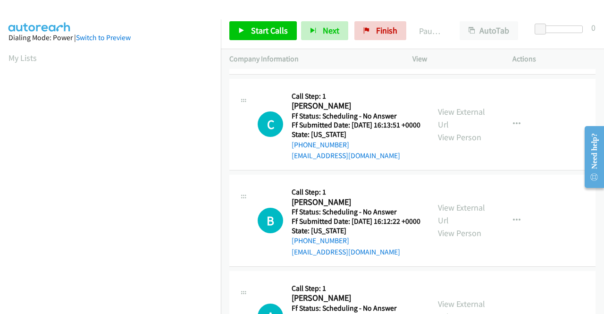
scroll to position [377, 0]
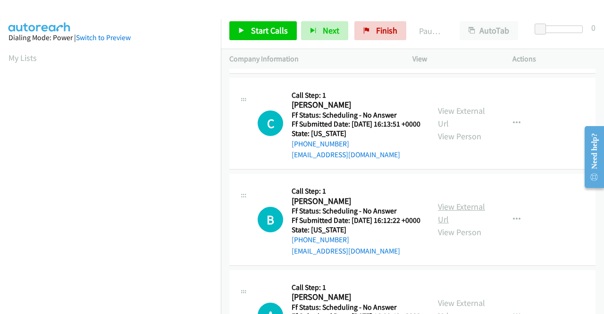
click at [448, 224] on link "View External Url" at bounding box center [461, 213] width 47 height 24
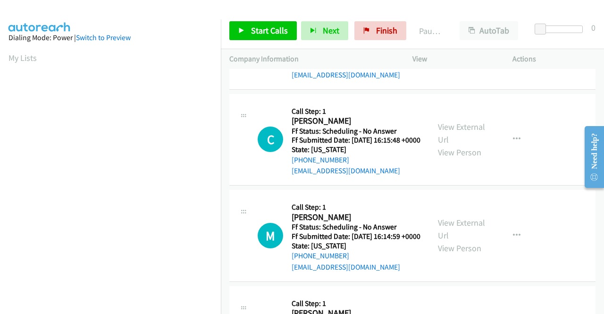
scroll to position [0, 0]
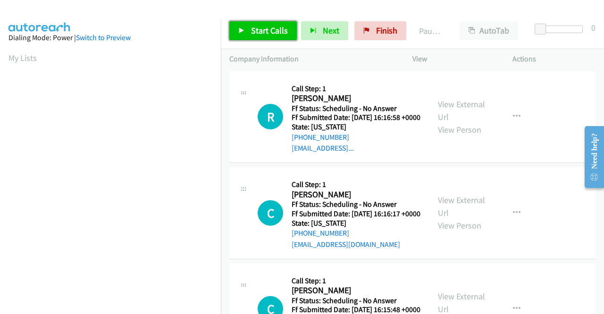
click at [277, 34] on span "Start Calls" at bounding box center [269, 30] width 37 height 11
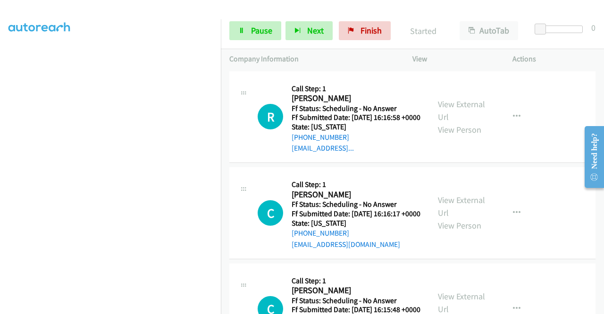
scroll to position [215, 0]
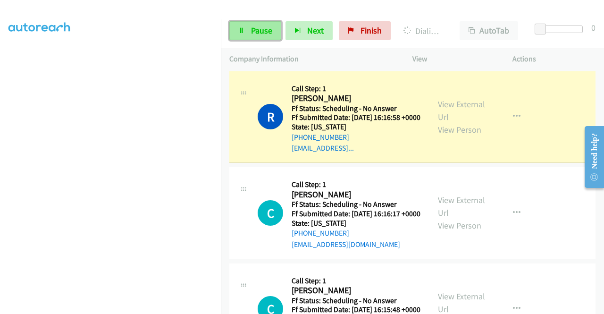
click at [249, 33] on link "Pause" at bounding box center [255, 30] width 52 height 19
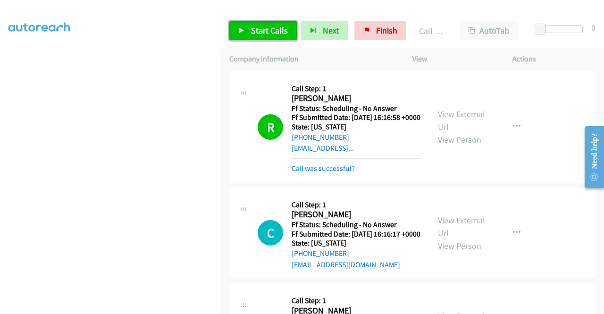
click at [263, 31] on span "Start Calls" at bounding box center [269, 30] width 37 height 11
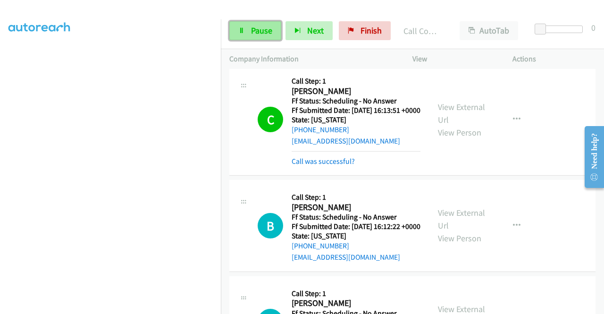
click at [262, 34] on span "Pause" at bounding box center [261, 30] width 21 height 11
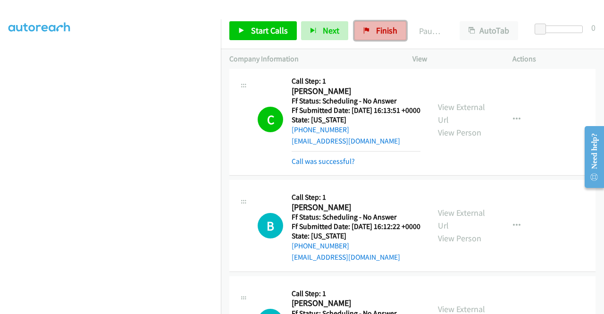
click at [363, 33] on icon at bounding box center [366, 31] width 7 height 7
